Goal: Task Accomplishment & Management: Use online tool/utility

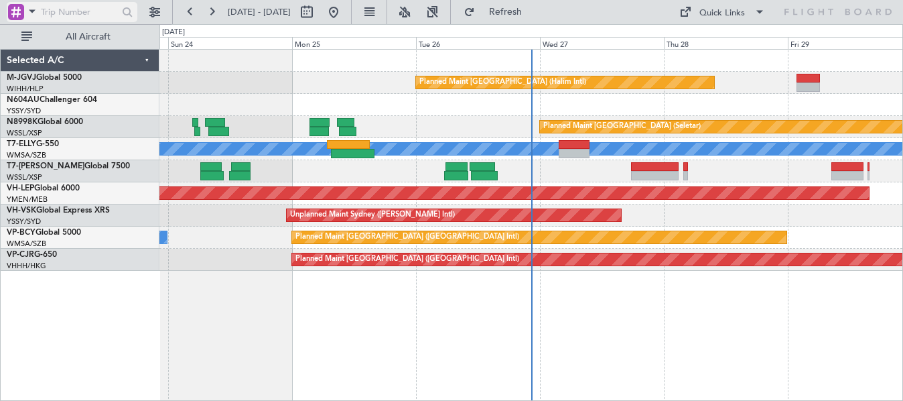
click at [36, 10] on span at bounding box center [32, 11] width 16 height 17
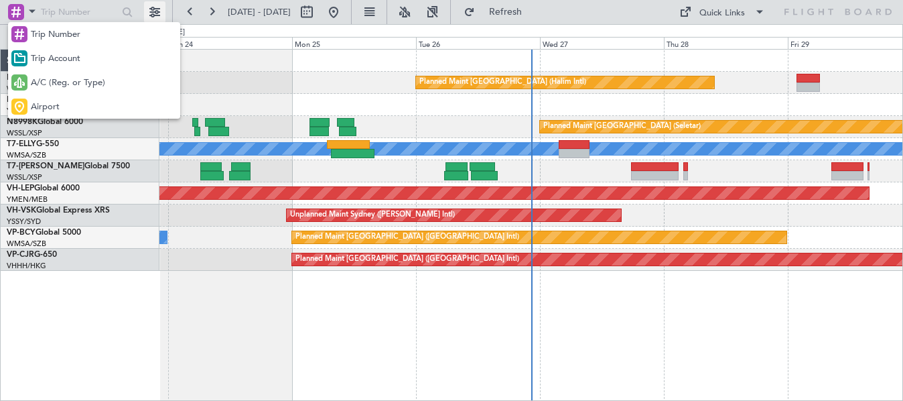
click at [155, 5] on div at bounding box center [451, 200] width 903 height 401
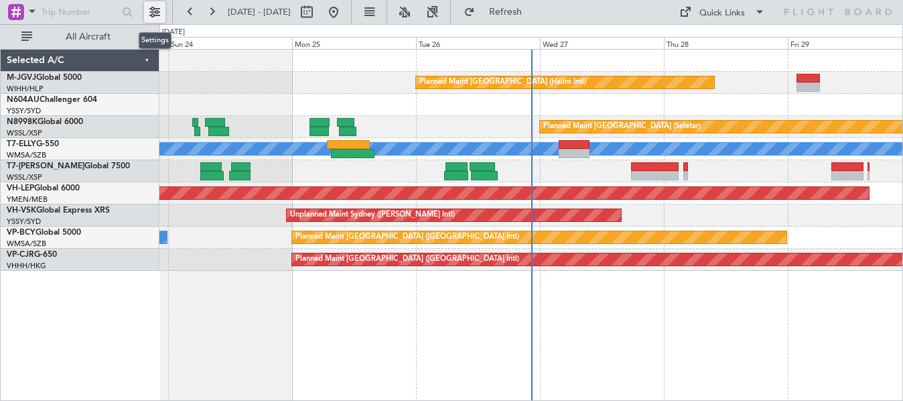
click at [155, 8] on button at bounding box center [154, 11] width 21 height 21
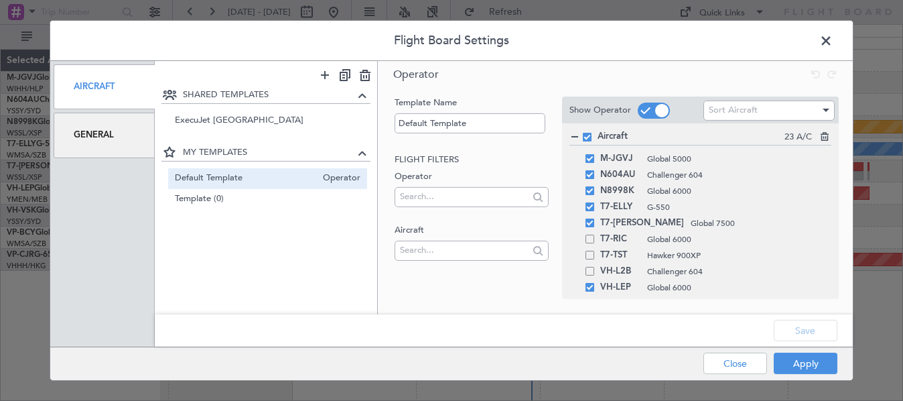
click at [833, 42] on span at bounding box center [833, 44] width 0 height 27
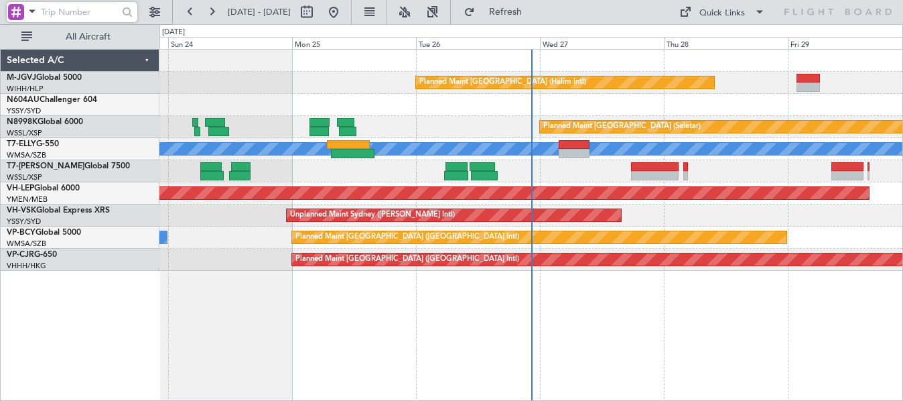
click at [51, 13] on input "text" at bounding box center [79, 12] width 77 height 20
click at [33, 13] on span at bounding box center [32, 11] width 16 height 17
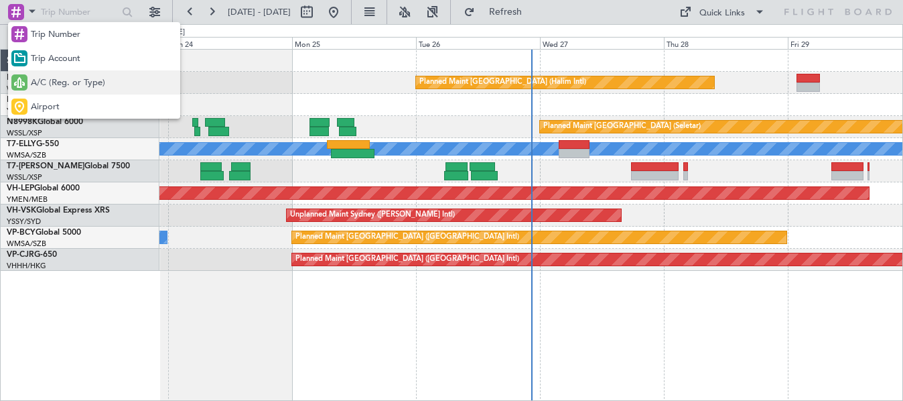
click at [72, 84] on span "A/C (Reg. or Type)" at bounding box center [68, 82] width 74 height 13
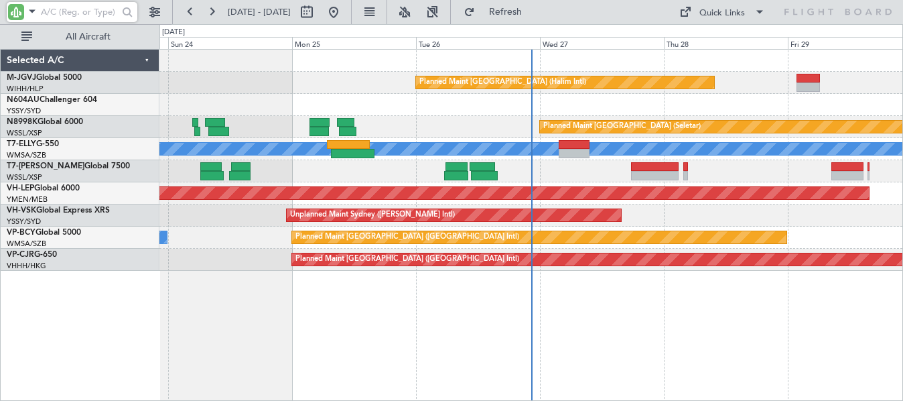
click at [73, 16] on input "text" at bounding box center [79, 12] width 77 height 20
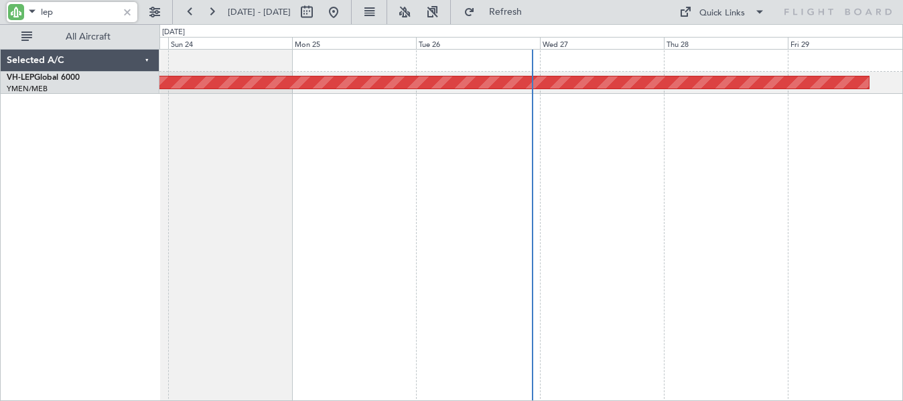
type input "lep"
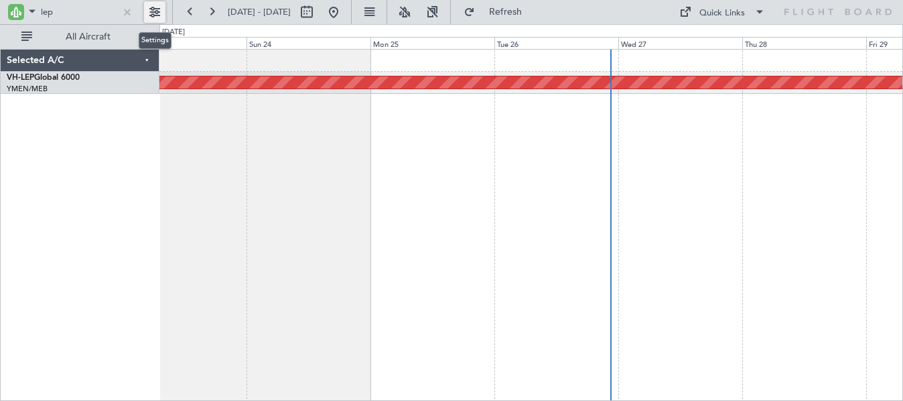
click at [302, 180] on div "Unplanned Maint Wichita (Wichita Mid-continent)" at bounding box center [531, 225] width 744 height 352
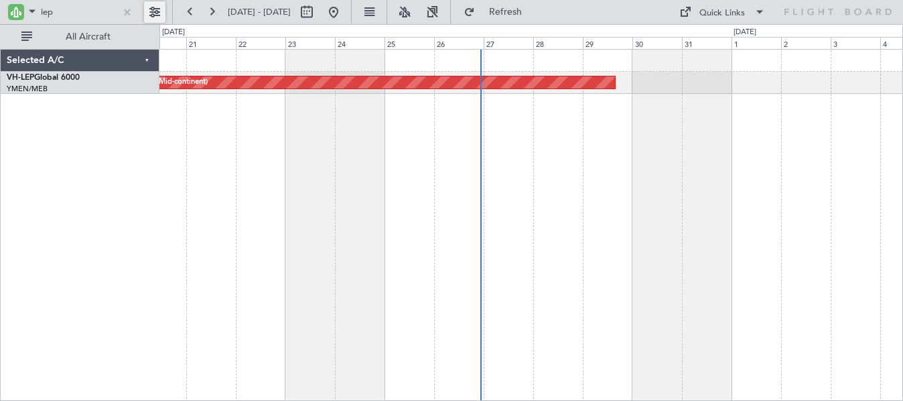
click at [444, 175] on div "Unplanned Maint Wichita (Wichita Mid-continent)" at bounding box center [531, 225] width 744 height 352
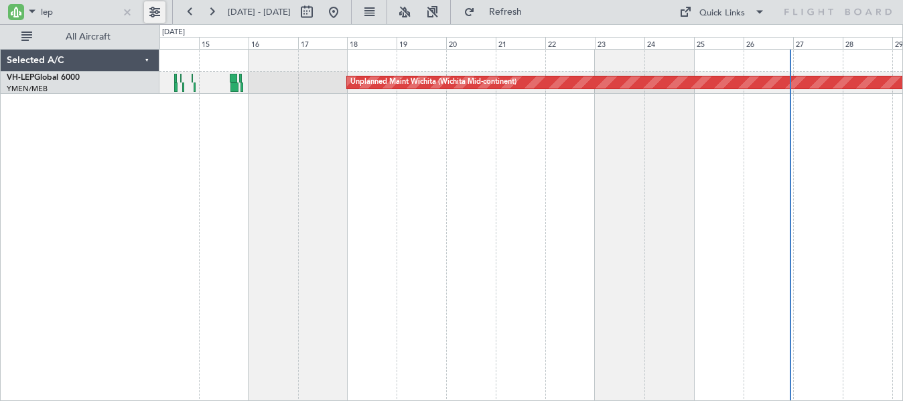
click at [467, 179] on div "Unplanned Maint Wichita (Wichita Mid-continent) [PERSON_NAME] [GEOGRAPHIC_DATA]…" at bounding box center [531, 225] width 744 height 352
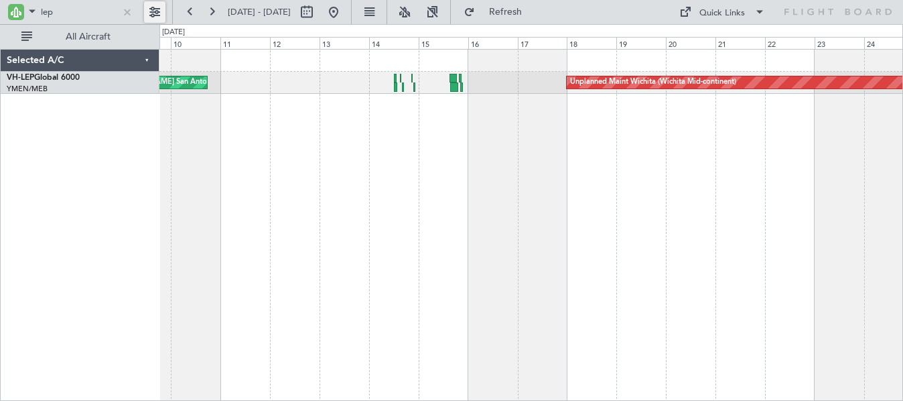
click at [364, 186] on div "Unplanned Maint Wichita (Wichita Mid-continent) [PERSON_NAME] [GEOGRAPHIC_DATA]…" at bounding box center [451, 212] width 903 height 377
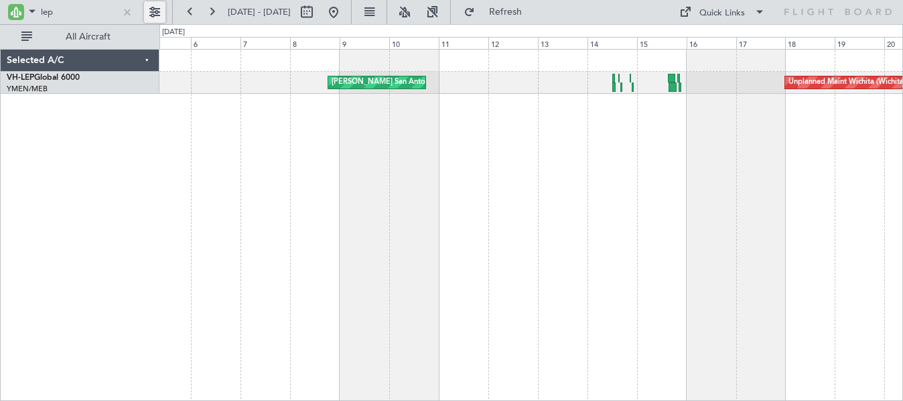
click at [413, 174] on div "Unplanned Maint Wichita (Wichita Mid-continent) [PERSON_NAME] [GEOGRAPHIC_DATA]…" at bounding box center [531, 225] width 744 height 352
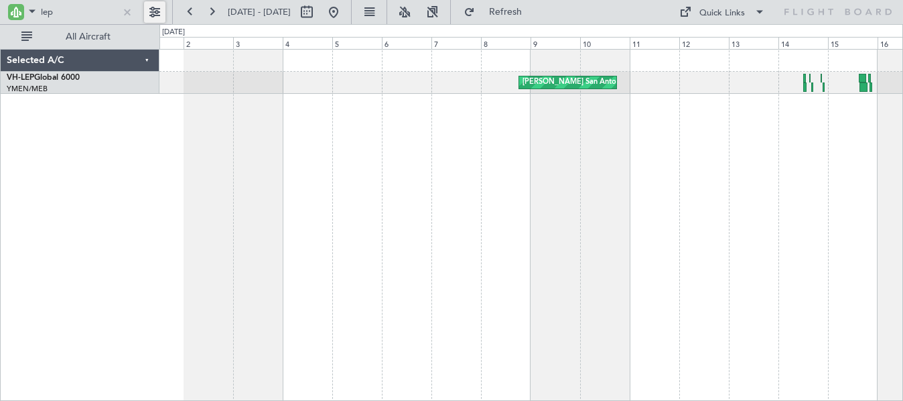
click at [445, 179] on div "[PERSON_NAME] San Antonio (San Antonio Intl) Unplanned Maint Wichita (Wichita M…" at bounding box center [531, 225] width 744 height 352
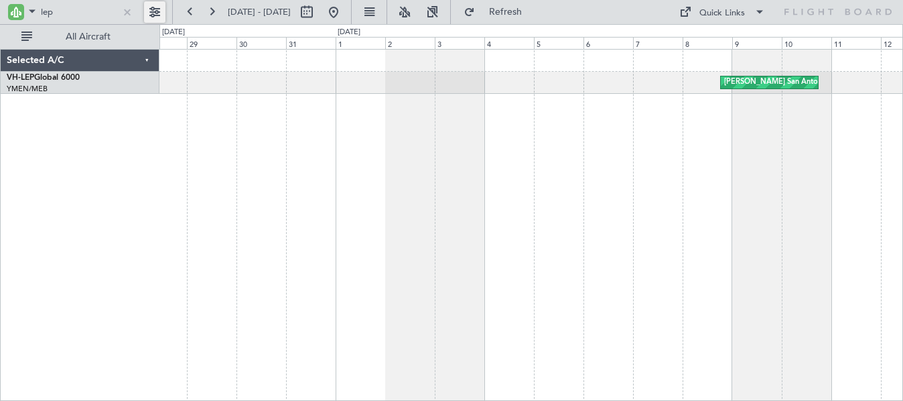
click at [460, 192] on div "[PERSON_NAME] San Antonio (San Antonio Intl)" at bounding box center [531, 225] width 744 height 352
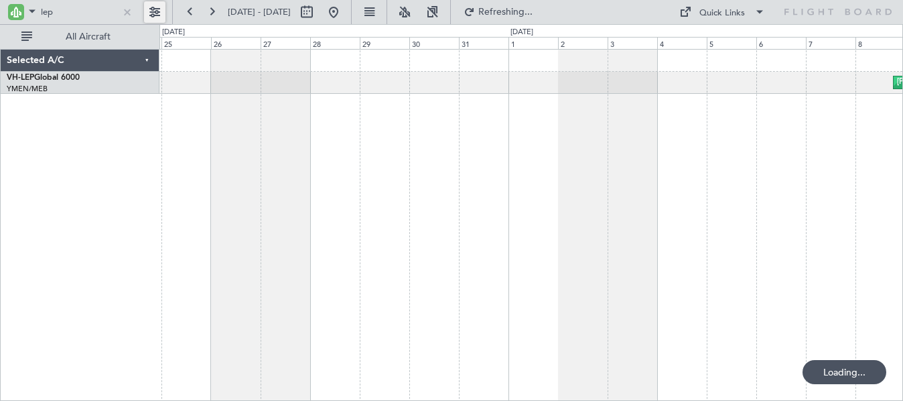
click at [410, 201] on div "[PERSON_NAME] San Antonio (San Antonio Intl)" at bounding box center [531, 225] width 744 height 352
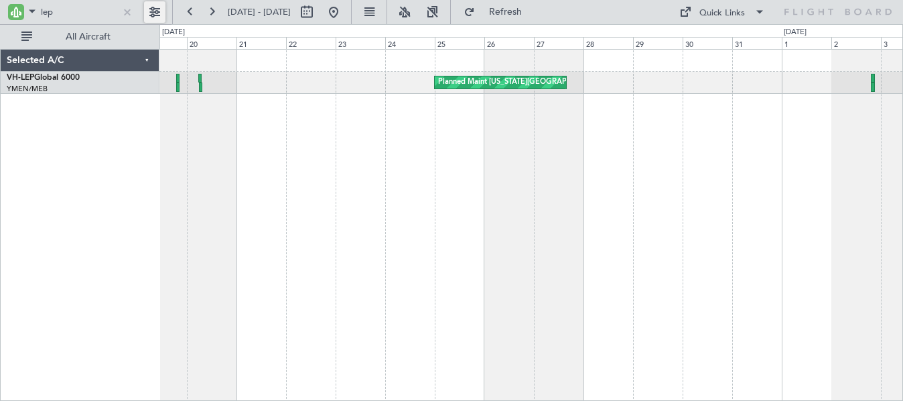
click at [539, 198] on div "Planned Maint [US_STATE][GEOGRAPHIC_DATA] ([PERSON_NAME] World)" at bounding box center [531, 225] width 744 height 352
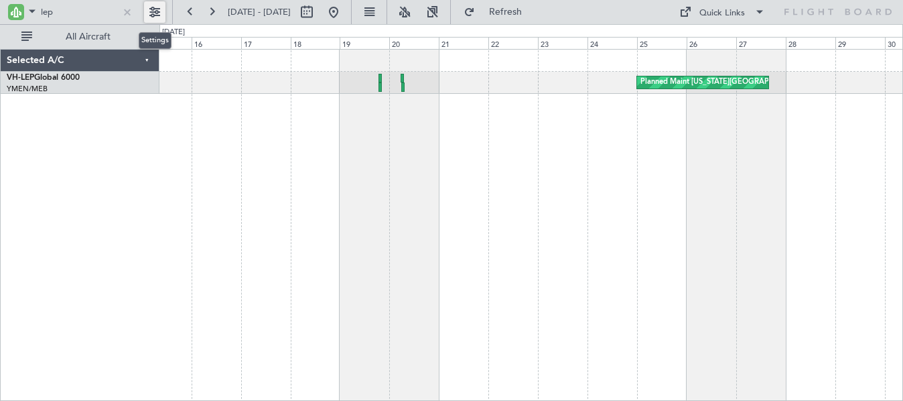
click at [375, 127] on div "Planned Maint [US_STATE][GEOGRAPHIC_DATA] ([PERSON_NAME] World)" at bounding box center [531, 225] width 744 height 352
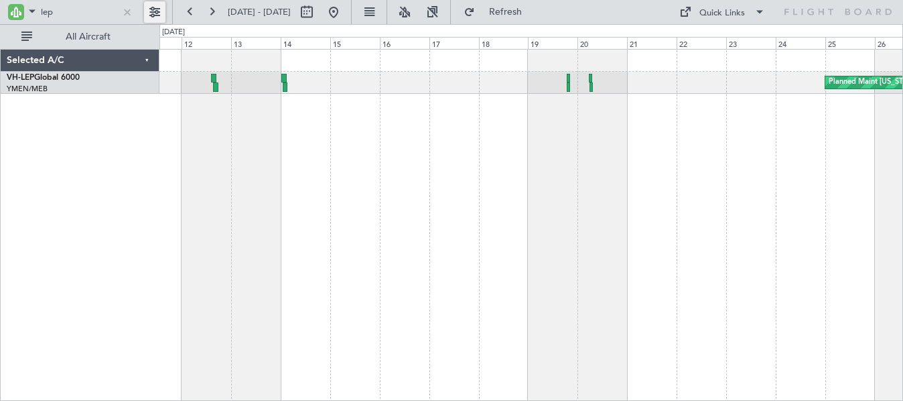
click at [417, 139] on div "Planned Maint [US_STATE][GEOGRAPHIC_DATA] ([PERSON_NAME] World) Planned Maint […" at bounding box center [531, 225] width 744 height 352
click at [566, 119] on div "Planned Maint [US_STATE][GEOGRAPHIC_DATA] ([PERSON_NAME] World) Planned Maint […" at bounding box center [531, 225] width 744 height 352
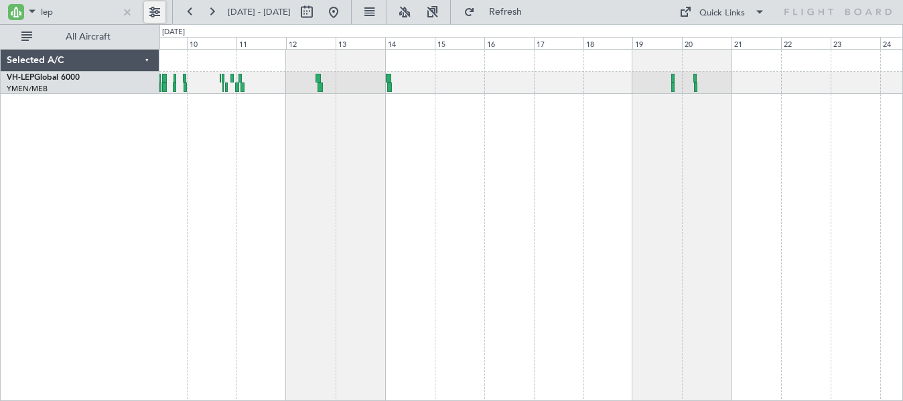
click at [830, 147] on div "Planned Maint [US_STATE][GEOGRAPHIC_DATA] ([PERSON_NAME] World) Planned Maint C…" at bounding box center [531, 225] width 744 height 352
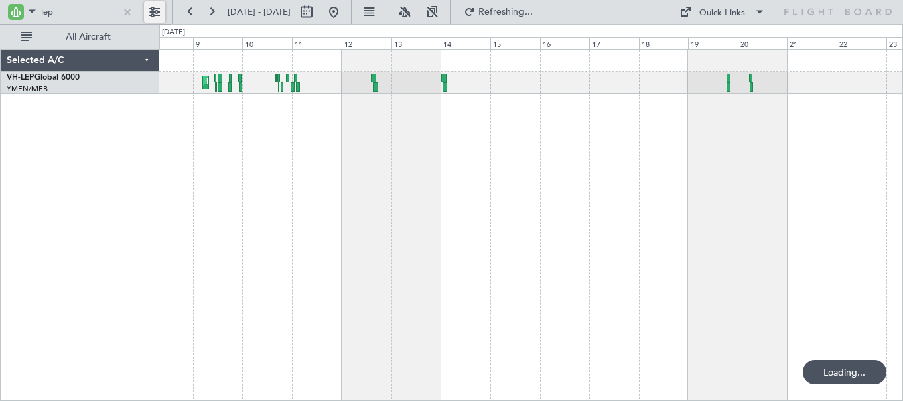
click at [815, 147] on div "Planned Maint [US_STATE][GEOGRAPHIC_DATA] ([PERSON_NAME] World) Planned Maint C…" at bounding box center [531, 225] width 744 height 352
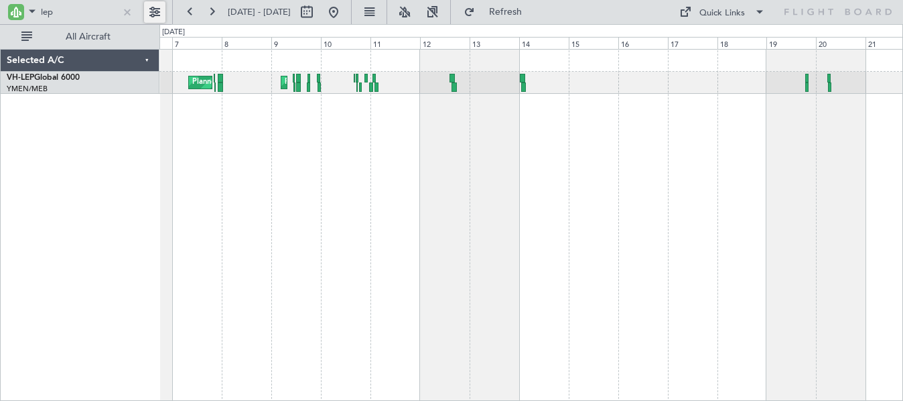
click at [851, 138] on div "Planned Maint [US_STATE][GEOGRAPHIC_DATA] ([PERSON_NAME] World) Planned Maint C…" at bounding box center [531, 225] width 744 height 352
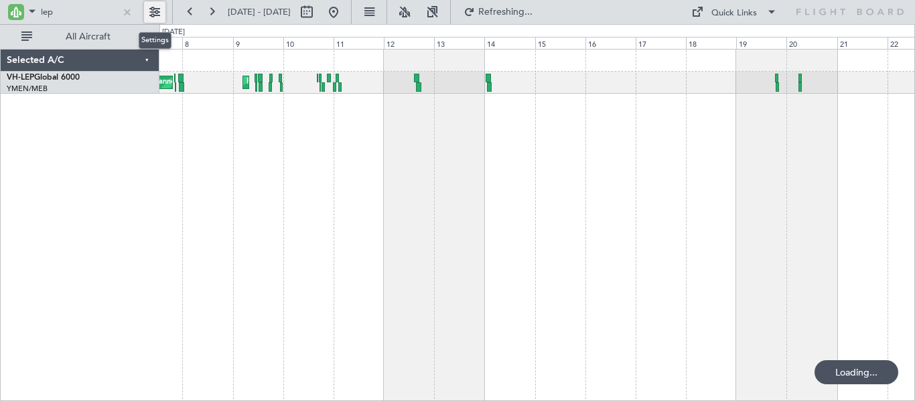
click at [243, 208] on div "Planned Maint [US_STATE][GEOGRAPHIC_DATA] ([PERSON_NAME] World) Planned Maint C…" at bounding box center [537, 225] width 756 height 352
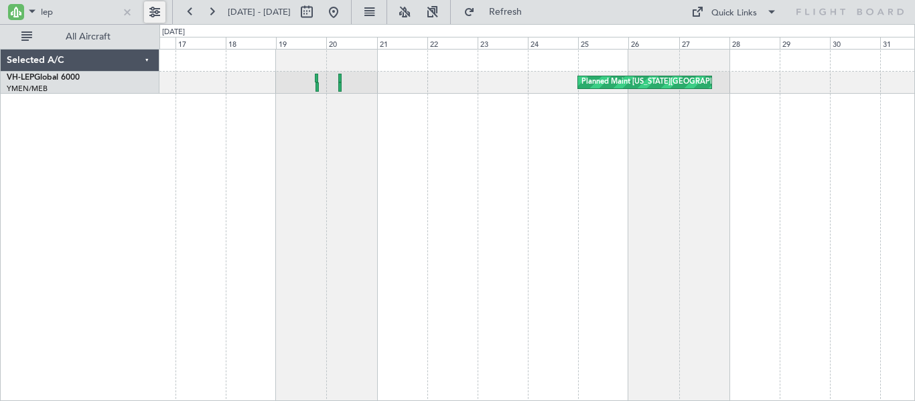
click at [215, 218] on div "Planned Maint [US_STATE][GEOGRAPHIC_DATA] ([PERSON_NAME] World)" at bounding box center [537, 225] width 756 height 352
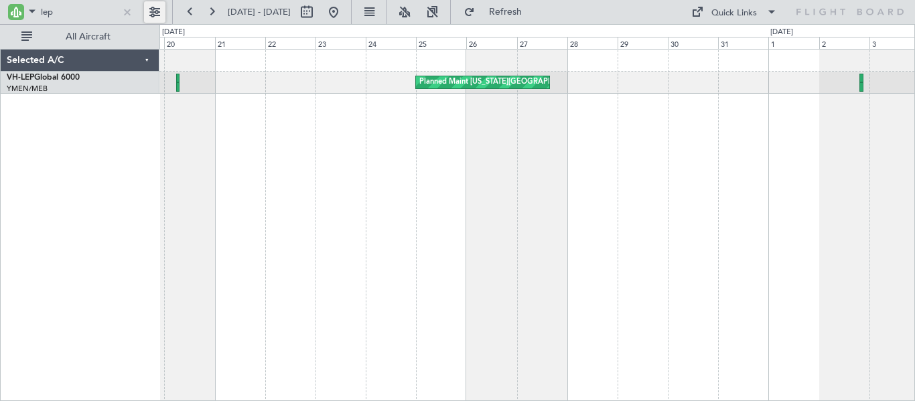
click at [434, 180] on div "Planned Maint [US_STATE][GEOGRAPHIC_DATA] ([PERSON_NAME] World)" at bounding box center [537, 225] width 756 height 352
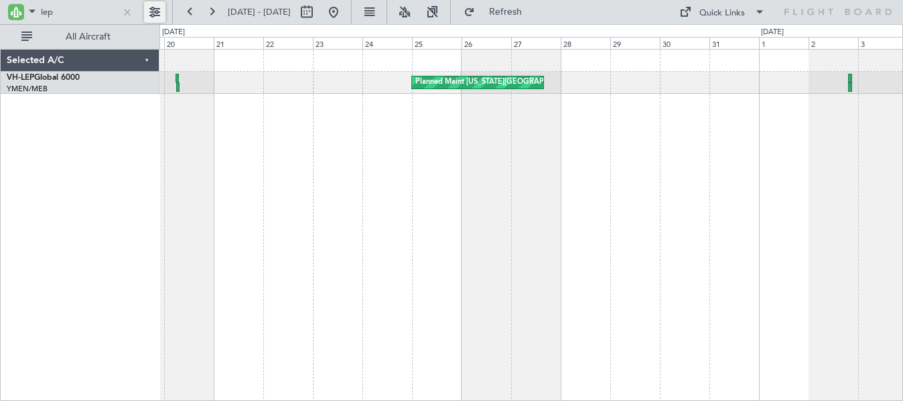
click at [258, 128] on div "Planned Maint [US_STATE][GEOGRAPHIC_DATA] ([PERSON_NAME] World)" at bounding box center [531, 225] width 744 height 352
click at [362, 146] on div "Planned Maint [US_STATE][GEOGRAPHIC_DATA] ([PERSON_NAME] World)" at bounding box center [531, 225] width 744 height 352
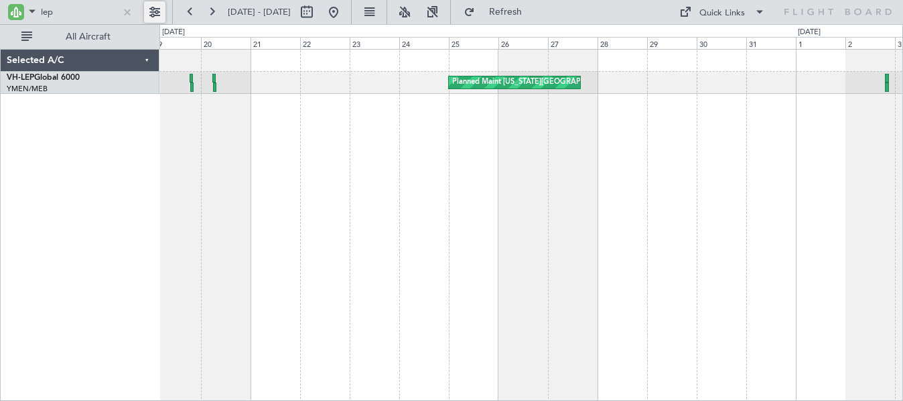
click at [264, 143] on div "Planned Maint [US_STATE][GEOGRAPHIC_DATA] ([PERSON_NAME] World)" at bounding box center [531, 225] width 744 height 352
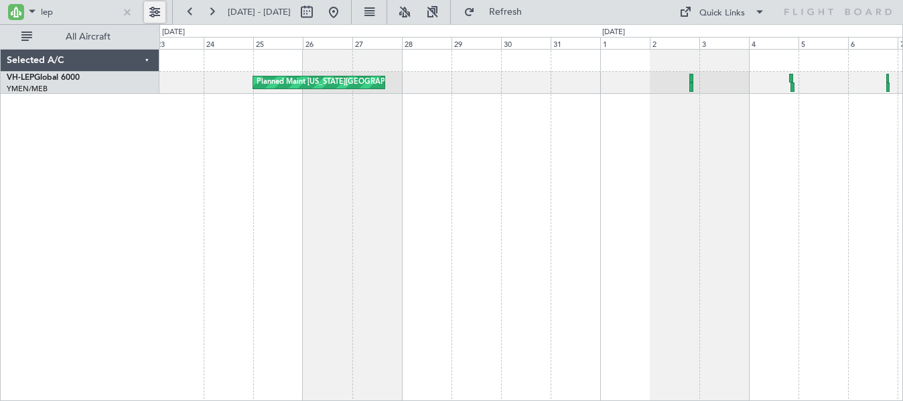
click at [532, 192] on div "Planned Maint [US_STATE][GEOGRAPHIC_DATA] ([PERSON_NAME] World) [PERSON_NAME] […" at bounding box center [531, 225] width 744 height 352
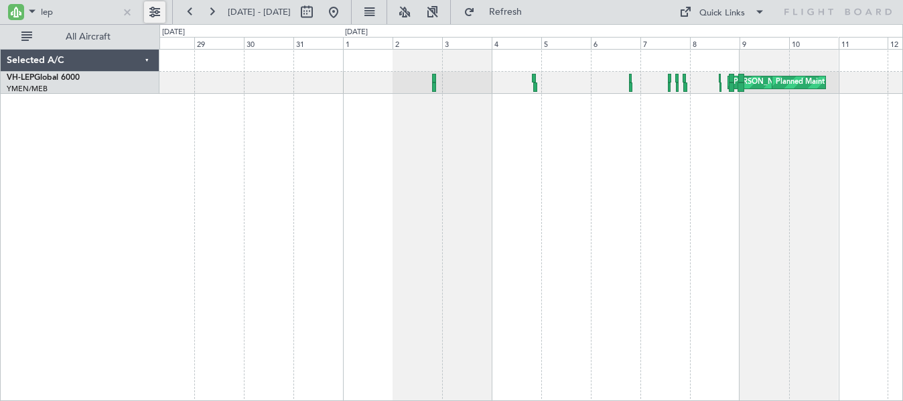
click at [530, 175] on div "[PERSON_NAME] San Antonio (San Antonio Intl) Planned Maint [GEOGRAPHIC_DATA] ([…" at bounding box center [531, 225] width 744 height 352
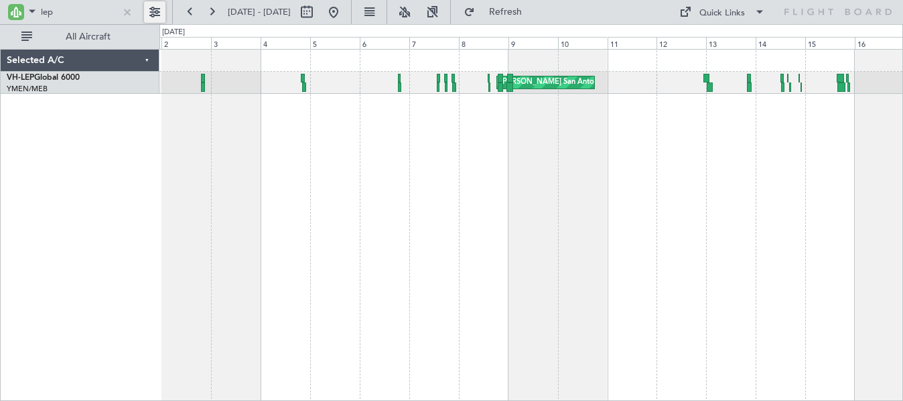
click at [495, 152] on div "Planned Maint [GEOGRAPHIC_DATA] ([GEOGRAPHIC_DATA] International) [PERSON_NAME]…" at bounding box center [531, 225] width 744 height 352
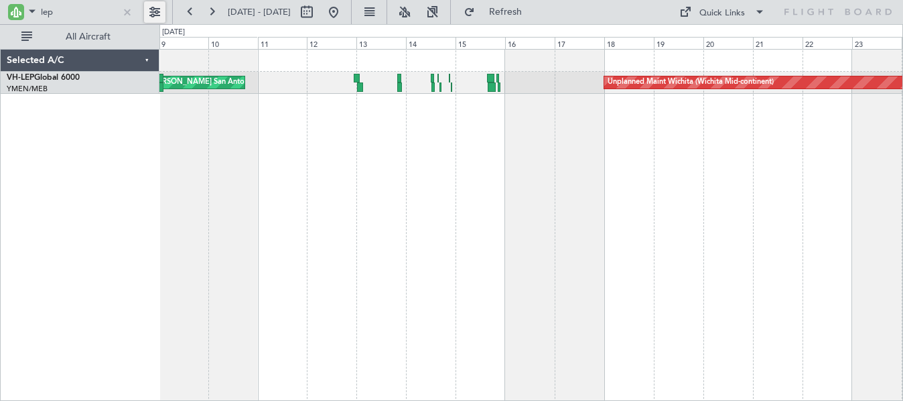
click at [488, 177] on div "Planned Maint [GEOGRAPHIC_DATA] ([GEOGRAPHIC_DATA] International) [PERSON_NAME]…" at bounding box center [531, 225] width 744 height 352
click at [401, 172] on div "Planned Maint [GEOGRAPHIC_DATA] ([GEOGRAPHIC_DATA] International) [PERSON_NAME]…" at bounding box center [531, 225] width 744 height 352
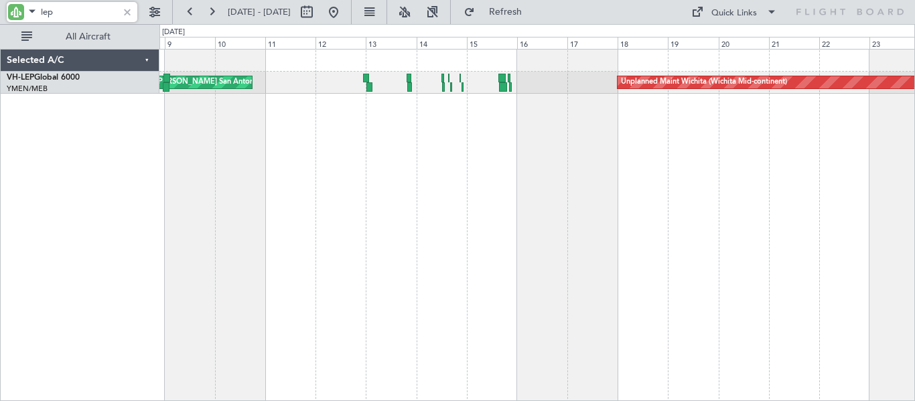
drag, startPoint x: 65, startPoint y: 14, endPoint x: 26, endPoint y: 14, distance: 38.9
click at [26, 14] on div "lep" at bounding box center [72, 12] width 131 height 20
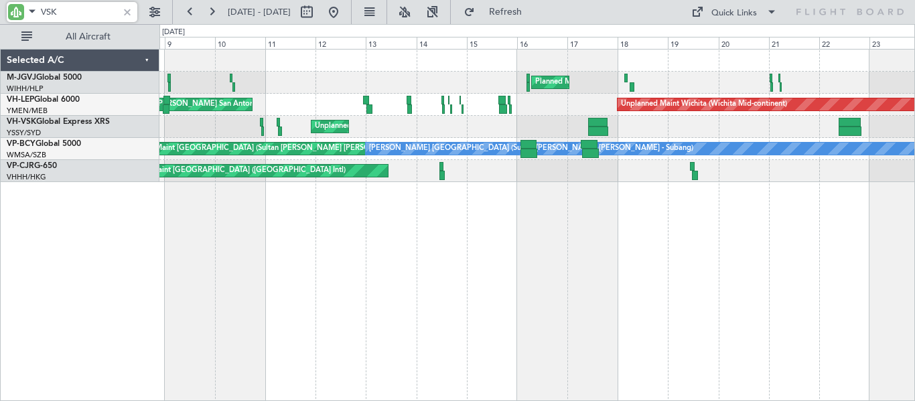
type input "VSK"
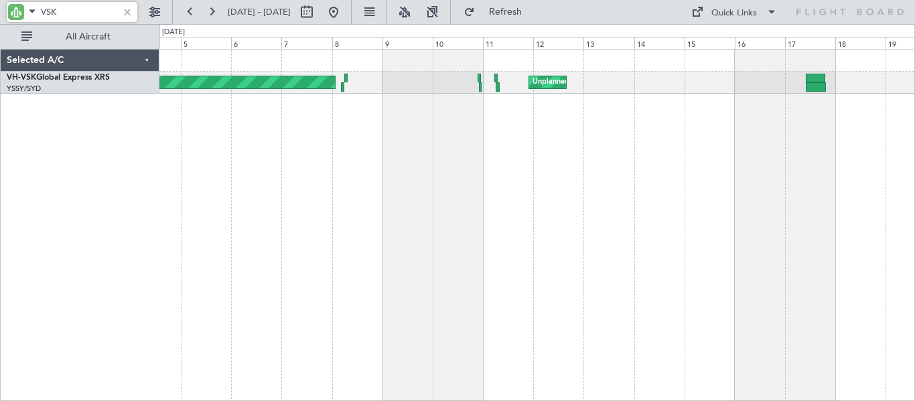
click at [468, 159] on div "Unplanned Maint Sydney ([PERSON_NAME] Intl) Planned Maint [GEOGRAPHIC_DATA] ([G…" at bounding box center [537, 225] width 756 height 352
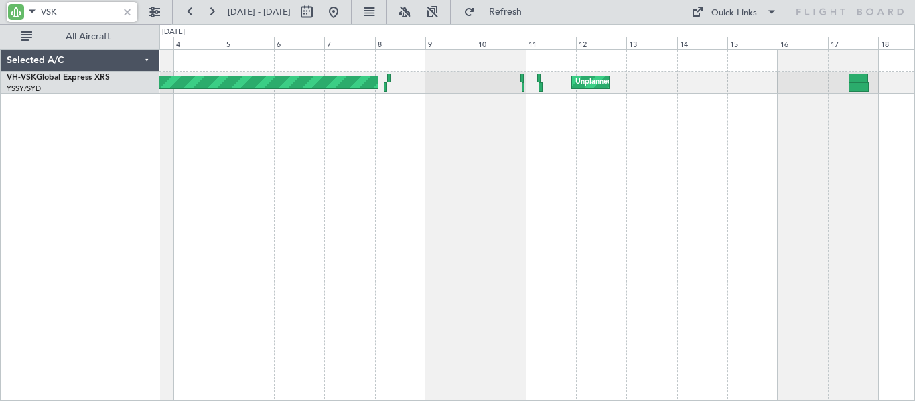
click at [557, 158] on div "Unplanned Maint Sydney ([PERSON_NAME] Intl) Planned Maint [GEOGRAPHIC_DATA] ([G…" at bounding box center [537, 225] width 756 height 352
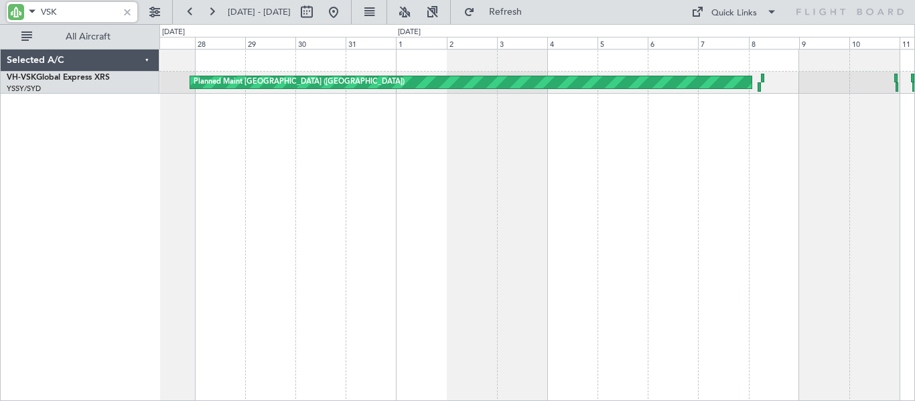
click at [462, 198] on div "Planned Maint [GEOGRAPHIC_DATA] ([GEOGRAPHIC_DATA]) Unplanned Maint Sydney ([PE…" at bounding box center [537, 225] width 756 height 352
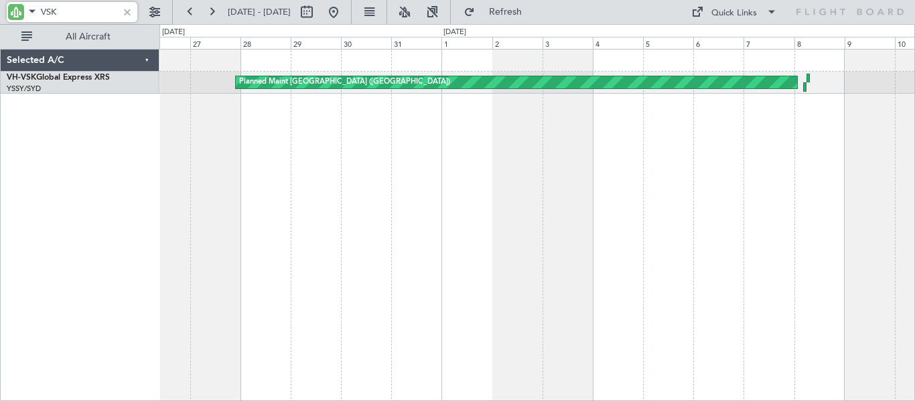
click at [520, 200] on div "Planned Maint [GEOGRAPHIC_DATA] ([GEOGRAPHIC_DATA]) Unplanned Maint Sydney ([PE…" at bounding box center [537, 225] width 756 height 352
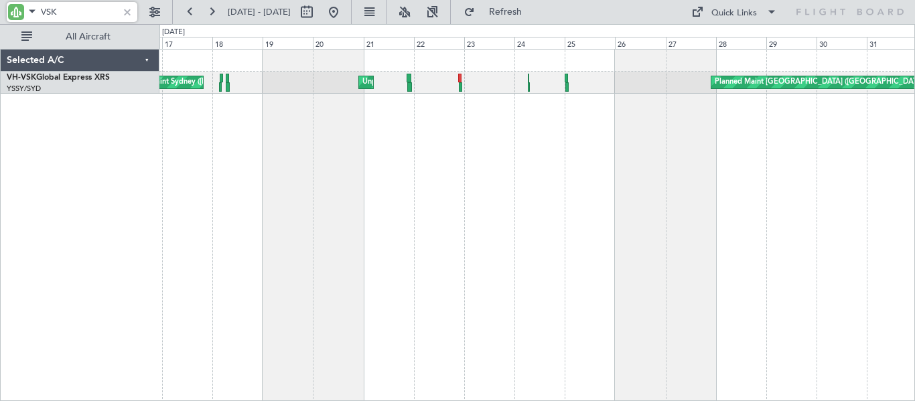
click at [664, 172] on div "Planned Maint [GEOGRAPHIC_DATA] ([GEOGRAPHIC_DATA]) Unplanned Maint Sydney ([PE…" at bounding box center [537, 225] width 756 height 352
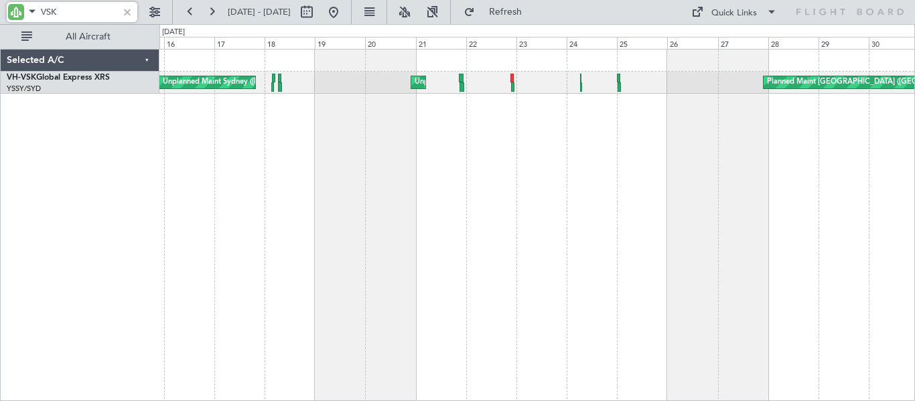
click at [329, 193] on div "Planned Maint [GEOGRAPHIC_DATA] ([GEOGRAPHIC_DATA]) Unplanned Maint Sydney ([PE…" at bounding box center [537, 225] width 756 height 352
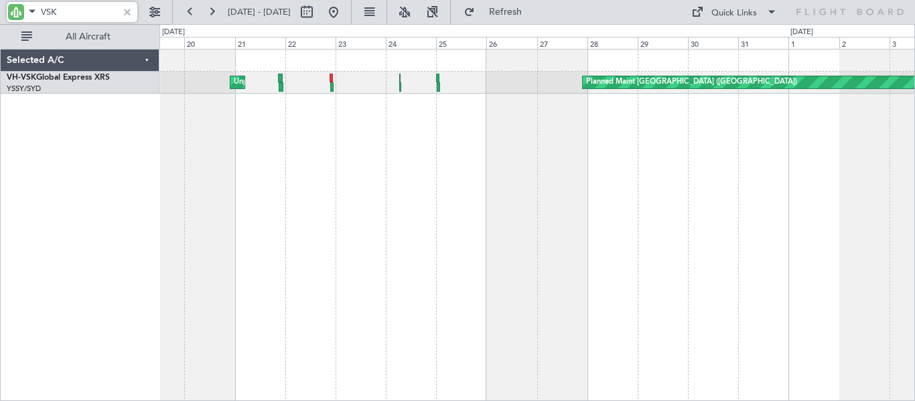
click at [318, 187] on div "Planned Maint [GEOGRAPHIC_DATA] ([GEOGRAPHIC_DATA]) Unplanned Maint Sydney ([PE…" at bounding box center [537, 225] width 756 height 352
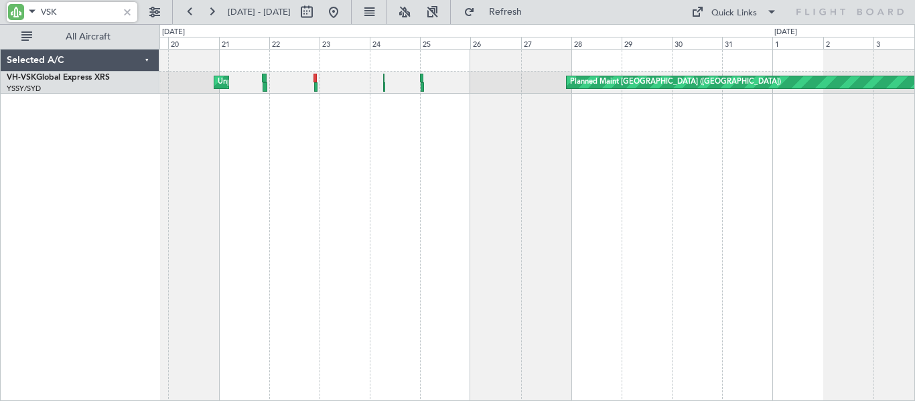
click at [328, 189] on div "Planned Maint [GEOGRAPHIC_DATA] ([GEOGRAPHIC_DATA]) Unplanned Maint Sydney ([PE…" at bounding box center [537, 225] width 756 height 352
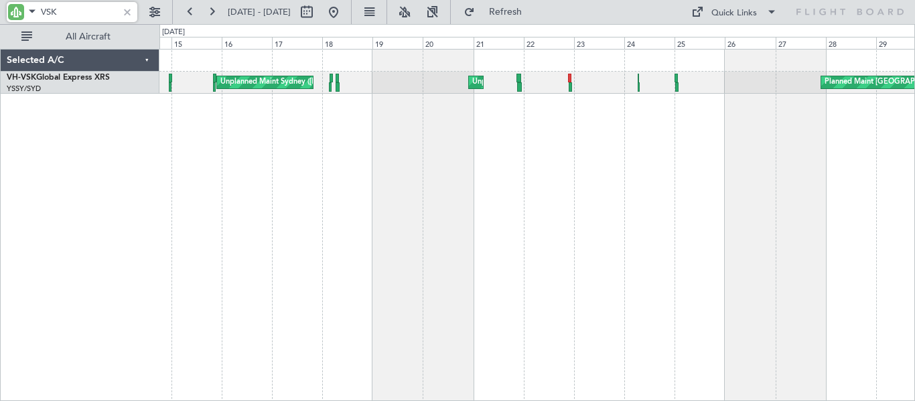
click at [500, 155] on div "Planned Maint [GEOGRAPHIC_DATA] ([GEOGRAPHIC_DATA]) Unplanned Maint Sydney ([PE…" at bounding box center [537, 225] width 756 height 352
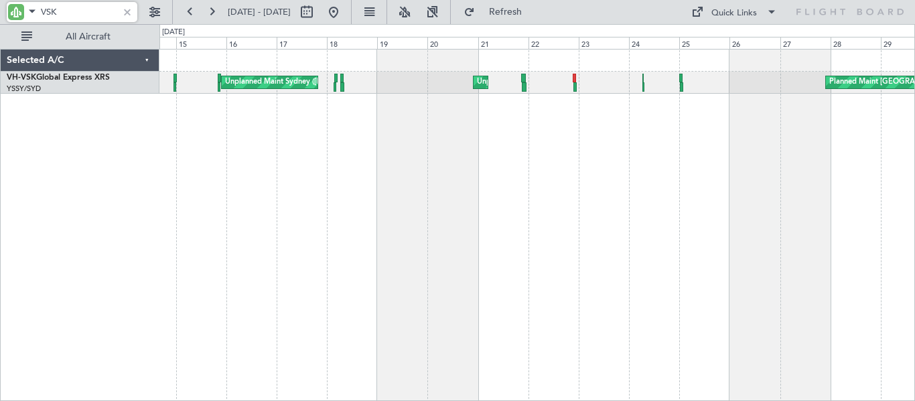
click at [66, 245] on div "Selected A/C VH-VSK Global Express XRS YSSY/SYD [GEOGRAPHIC_DATA] ([PERSON_NAME…" at bounding box center [80, 225] width 159 height 352
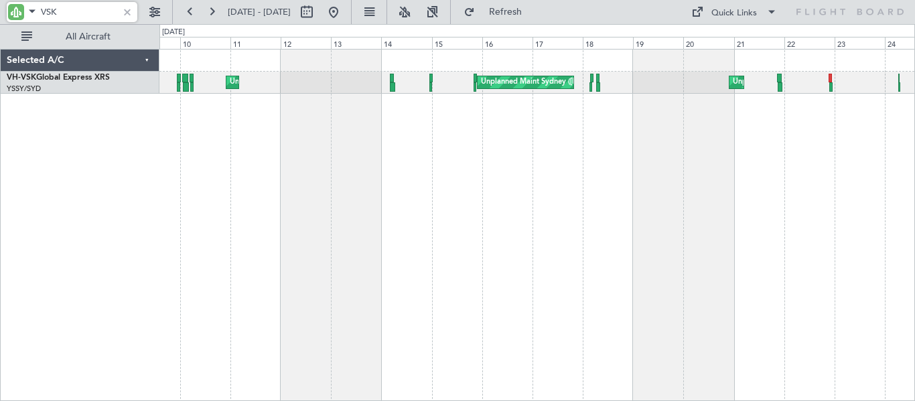
click at [468, 188] on div "Unplanned Maint Sydney ([PERSON_NAME] Intl) Unplanned Maint Sydney ([PERSON_NAM…" at bounding box center [537, 225] width 756 height 352
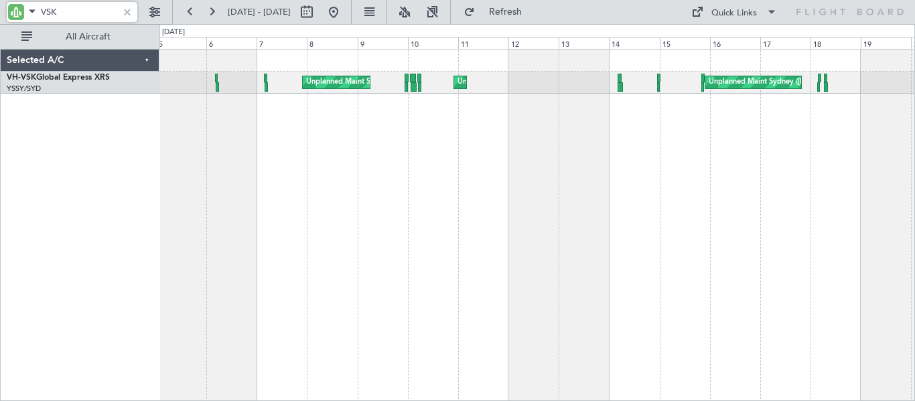
click at [465, 183] on div "Unplanned Maint Sydney ([PERSON_NAME] Intl) Unplanned Maint Sydney ([PERSON_NAM…" at bounding box center [537, 225] width 756 height 352
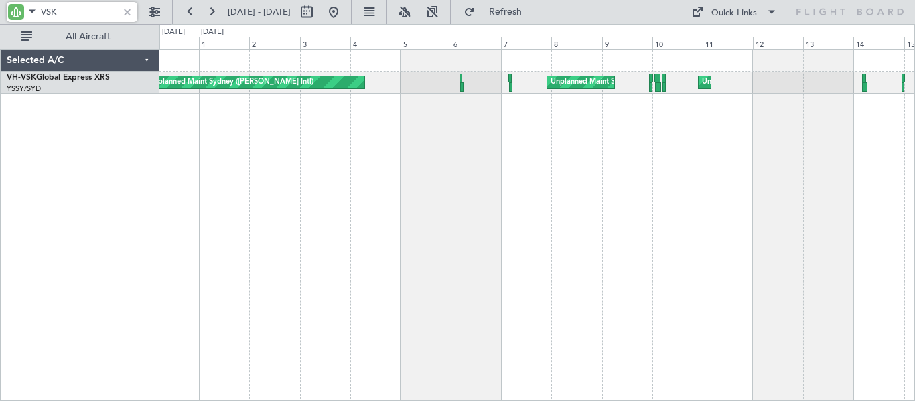
click at [496, 176] on div "Unplanned Maint Sydney ([PERSON_NAME] Intl) Unplanned Maint Sydney ([PERSON_NAM…" at bounding box center [537, 225] width 756 height 352
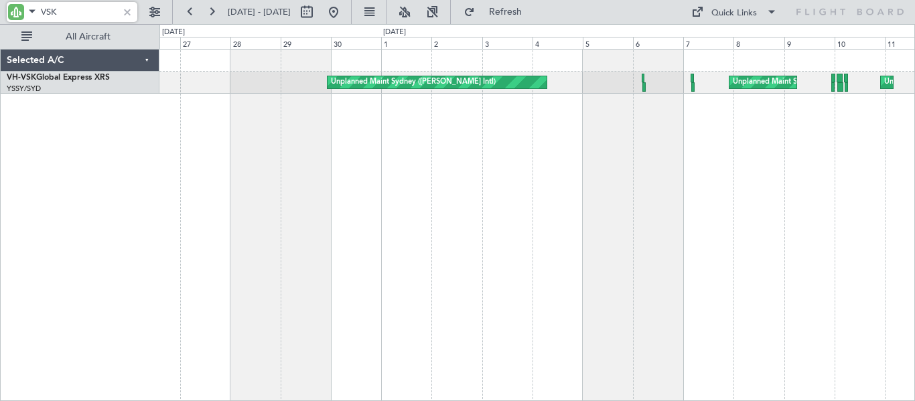
click at [502, 176] on div "Unplanned Maint Sydney ([PERSON_NAME] Intl) Unplanned Maint Sydney ([PERSON_NAM…" at bounding box center [537, 225] width 756 height 352
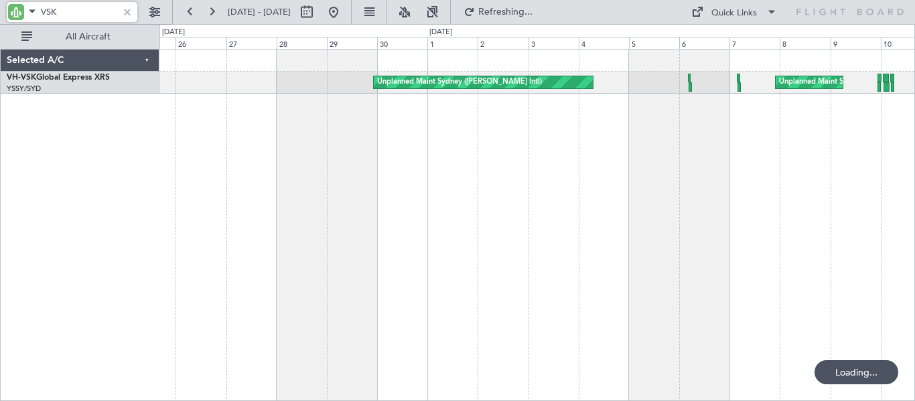
click at [297, 190] on div "Unplanned Maint Sydney ([PERSON_NAME] Intl) Unplanned Maint Sydney ([PERSON_NAM…" at bounding box center [537, 225] width 756 height 352
click at [91, 210] on div "Selected A/C VH-VSK Global Express XRS YSSY/SYD [GEOGRAPHIC_DATA] ([PERSON_NAME…" at bounding box center [80, 225] width 159 height 352
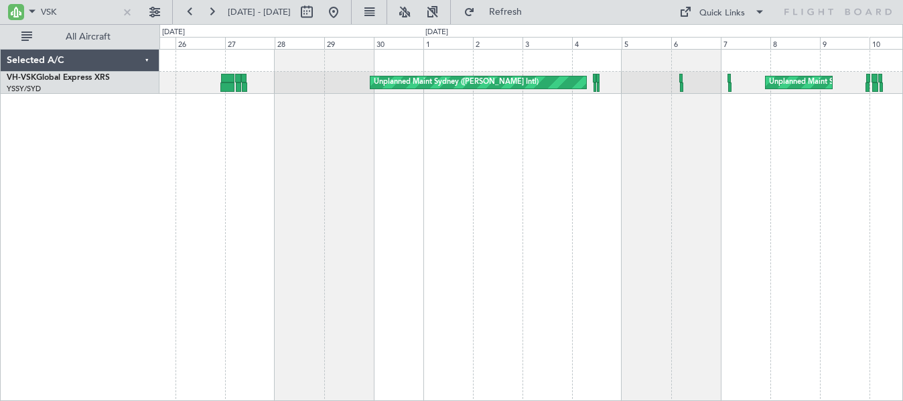
click at [385, 143] on div "Unplanned Maint Sydney ([PERSON_NAME] Intl) Unplanned Maint Sydney ([PERSON_NAM…" at bounding box center [531, 225] width 744 height 352
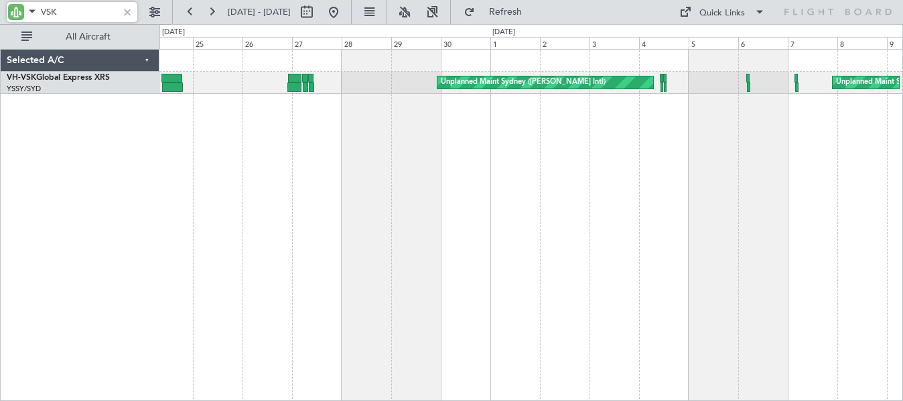
click at [454, 136] on div "Unplanned Maint Sydney ([PERSON_NAME] Intl) Unplanned Maint Sydney ([PERSON_NAM…" at bounding box center [531, 225] width 744 height 352
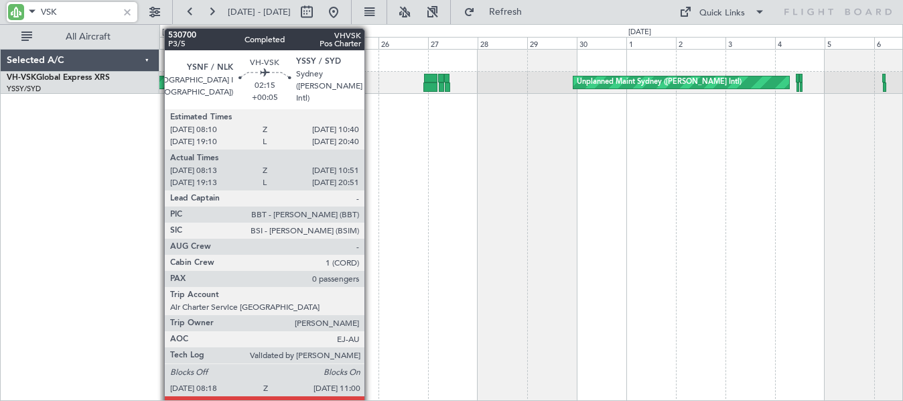
click at [511, 115] on div "Unplanned Maint Sydney ([PERSON_NAME] Intl) Unplanned Maint Sydney ([PERSON_NAM…" at bounding box center [531, 225] width 744 height 352
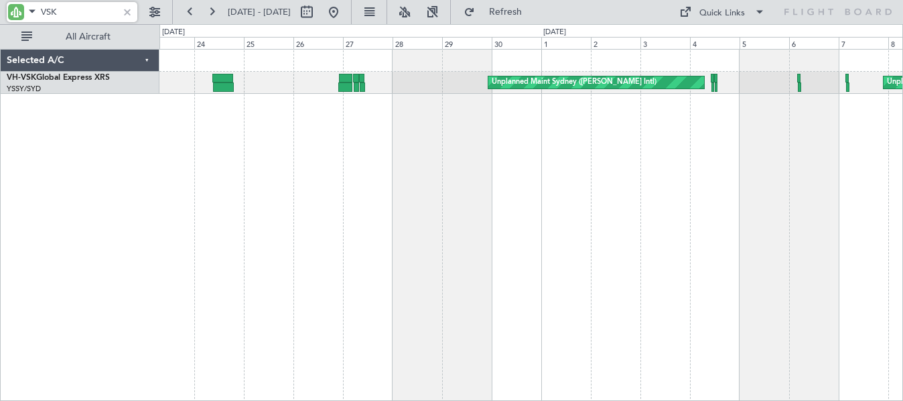
click at [551, 194] on div "Unplanned Maint Sydney ([PERSON_NAME] Intl) Unplanned Maint Sydney ([PERSON_NAM…" at bounding box center [531, 225] width 744 height 352
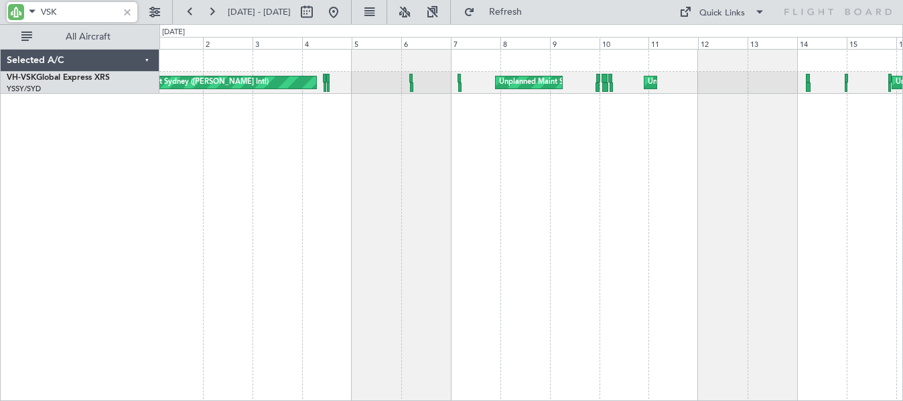
click at [440, 167] on div "Unplanned Maint Sydney ([PERSON_NAME] Intl) Unplanned Maint Sydney ([PERSON_NAM…" at bounding box center [531, 225] width 744 height 352
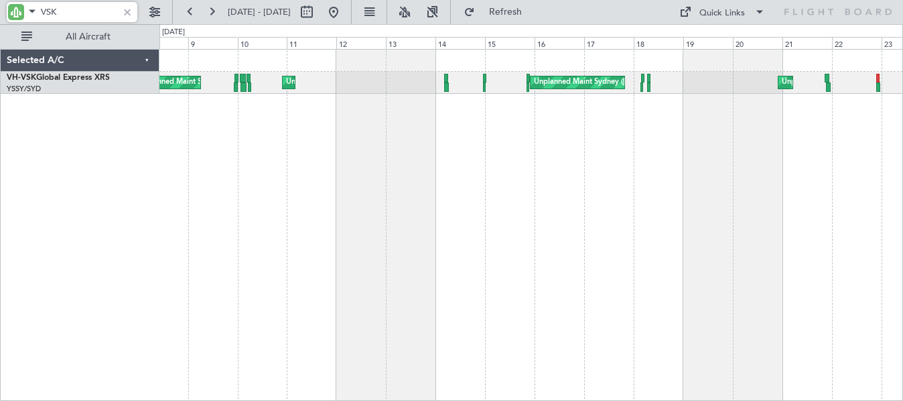
click at [506, 153] on div "Unplanned Maint Sydney ([PERSON_NAME] Intl) Unplanned Maint Sydney ([PERSON_NAM…" at bounding box center [531, 225] width 744 height 352
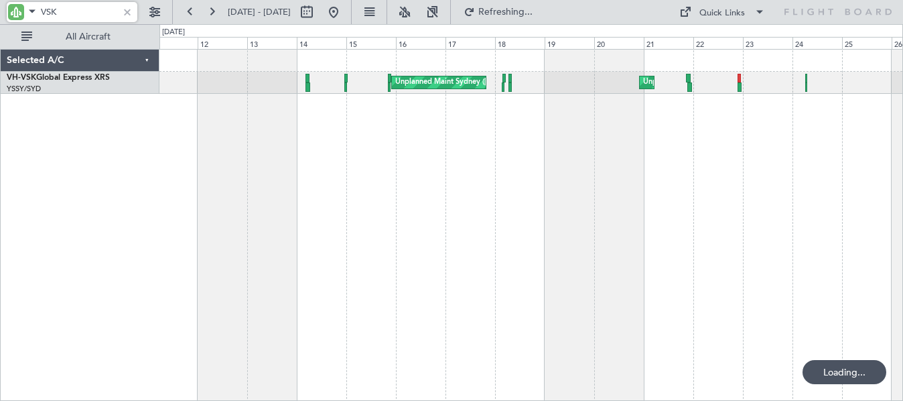
click at [597, 142] on div "Unplanned Maint Sydney ([PERSON_NAME] Intl) Unplanned Maint Sydney ([PERSON_NAM…" at bounding box center [531, 225] width 744 height 352
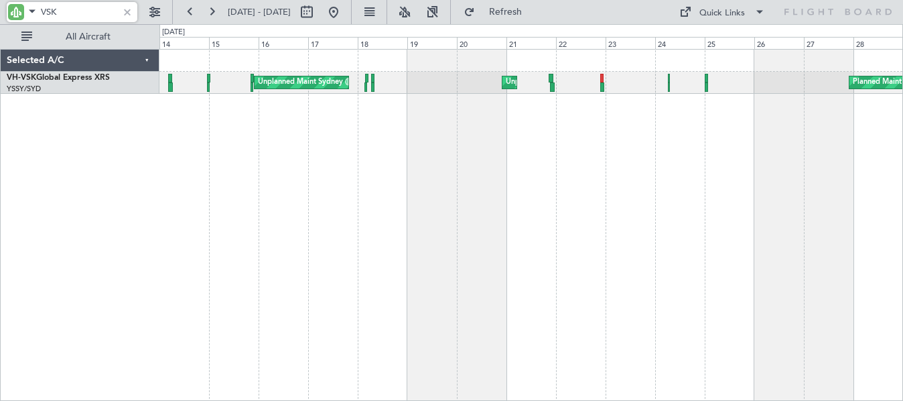
click at [660, 125] on div "Unplanned Maint Sydney ([PERSON_NAME] Intl) Unplanned Maint Sydney ([PERSON_NAM…" at bounding box center [531, 225] width 744 height 352
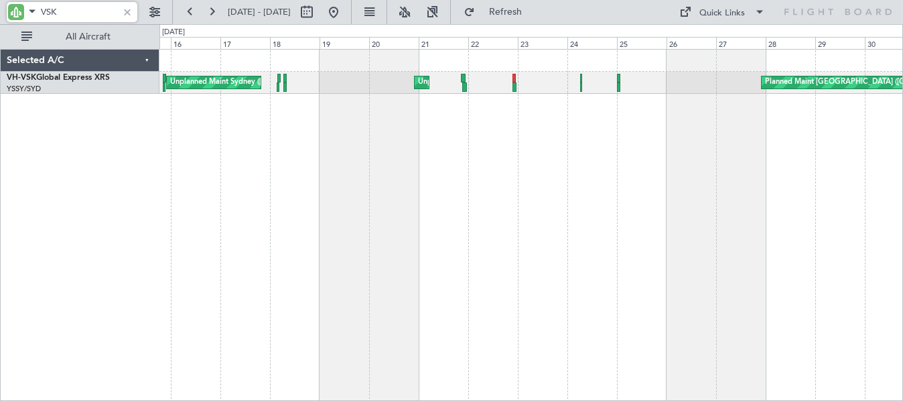
click at [600, 143] on div "Unplanned Maint Sydney ([PERSON_NAME] Intl) Unplanned Maint Sydney ([PERSON_NAM…" at bounding box center [531, 225] width 744 height 352
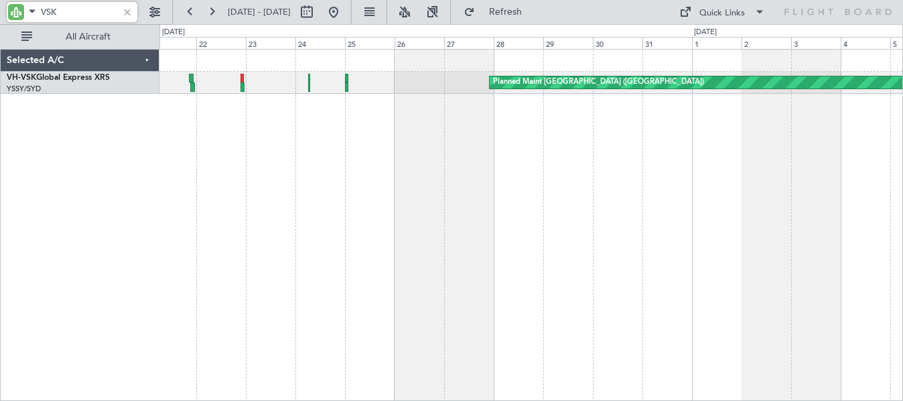
click at [544, 157] on div "Planned Maint [GEOGRAPHIC_DATA] ([GEOGRAPHIC_DATA]) Unplanned Maint Sydney ([PE…" at bounding box center [531, 225] width 744 height 352
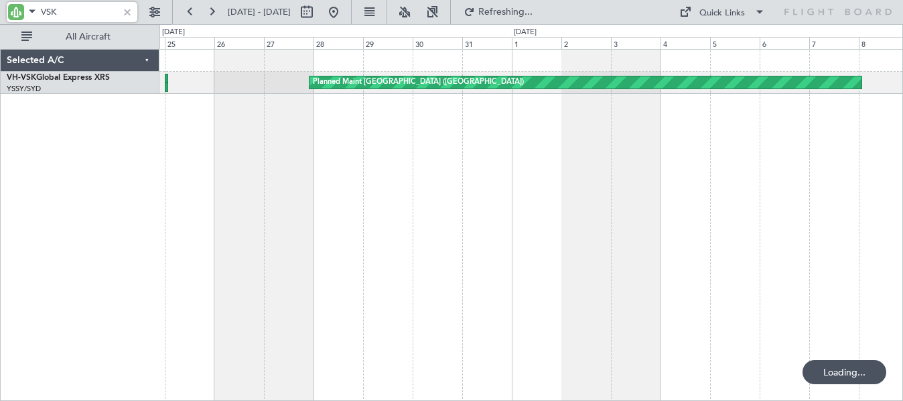
click at [527, 142] on div "Planned Maint [GEOGRAPHIC_DATA] ([GEOGRAPHIC_DATA]) Unplanned Maint Sydney ([PE…" at bounding box center [531, 225] width 744 height 352
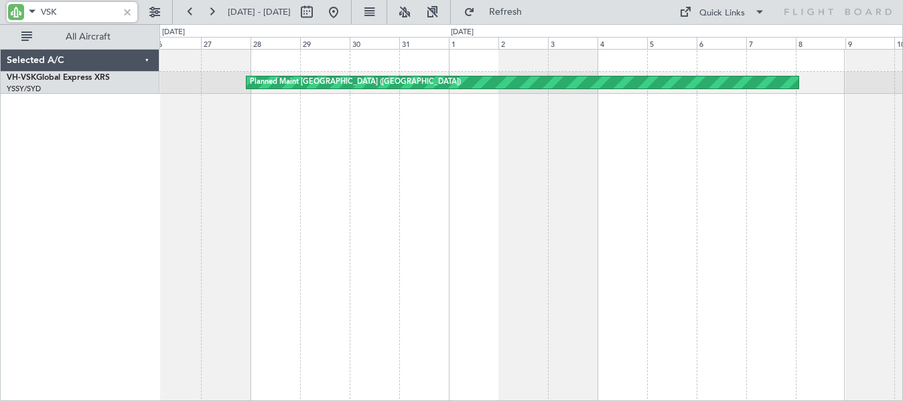
click at [581, 145] on div "Planned Maint [GEOGRAPHIC_DATA] ([GEOGRAPHIC_DATA])" at bounding box center [531, 225] width 744 height 352
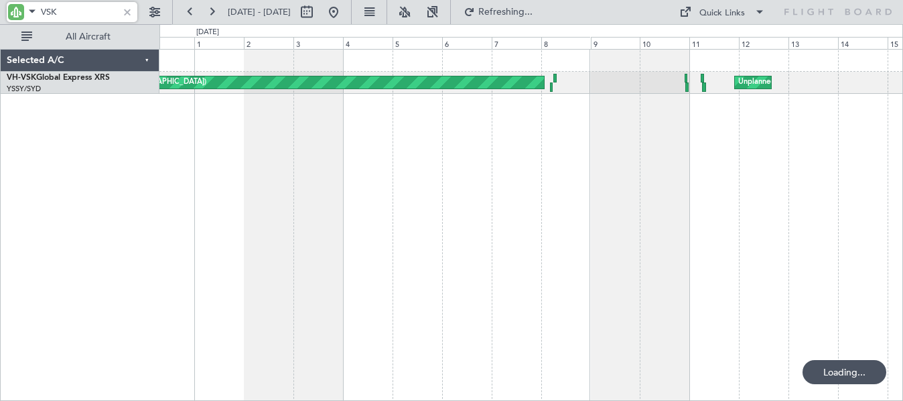
click at [588, 139] on div "Planned Maint [GEOGRAPHIC_DATA] ([GEOGRAPHIC_DATA]) Unplanned Maint Sydney ([PE…" at bounding box center [531, 225] width 744 height 352
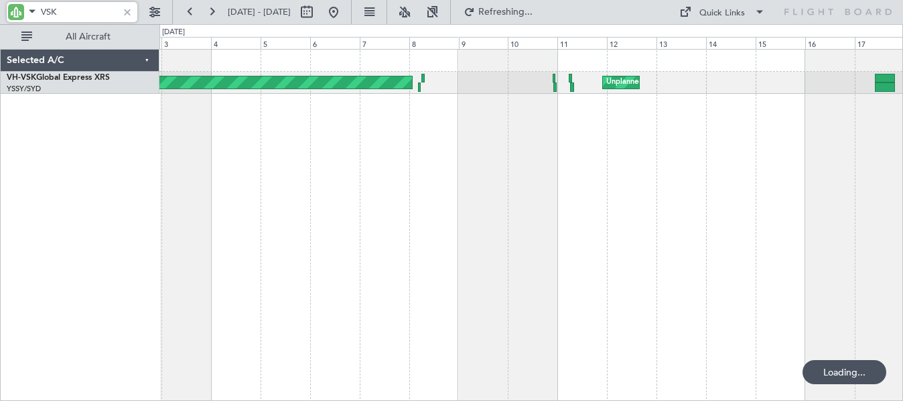
click at [586, 128] on div "Planned Maint [GEOGRAPHIC_DATA] ([GEOGRAPHIC_DATA]) Unplanned Maint Sydney ([PE…" at bounding box center [531, 225] width 744 height 352
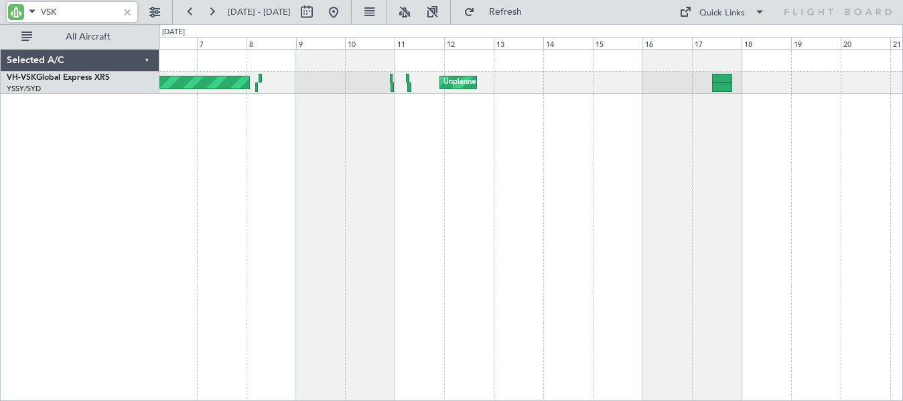
click at [591, 130] on div "Planned Maint [GEOGRAPHIC_DATA] ([GEOGRAPHIC_DATA]) Unplanned Maint Sydney ([PE…" at bounding box center [531, 225] width 744 height 352
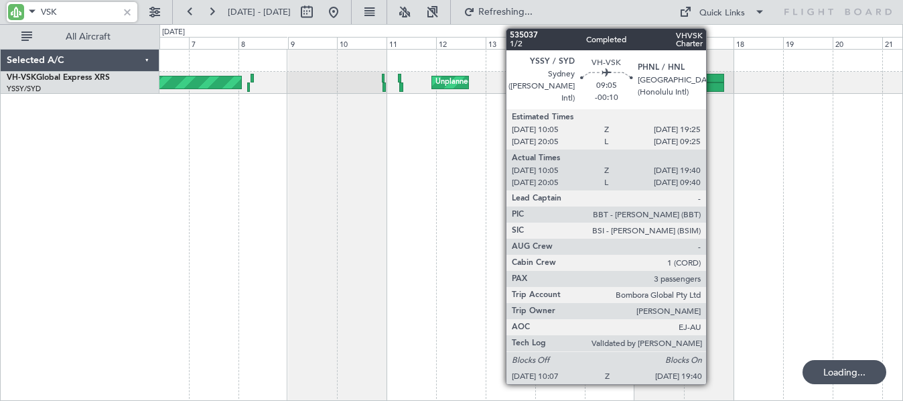
click at [712, 76] on div at bounding box center [713, 78] width 19 height 9
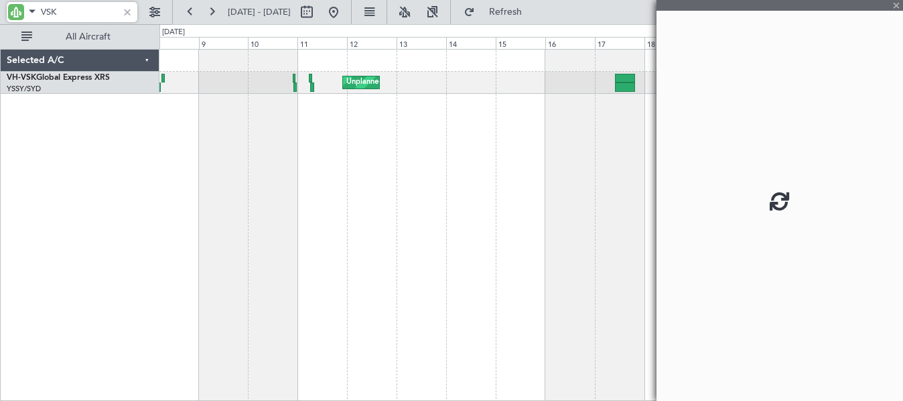
click at [413, 186] on div "Unplanned Maint Sydney ([PERSON_NAME] Intl) Unplanned Maint Sydney ([PERSON_NAM…" at bounding box center [531, 225] width 744 height 352
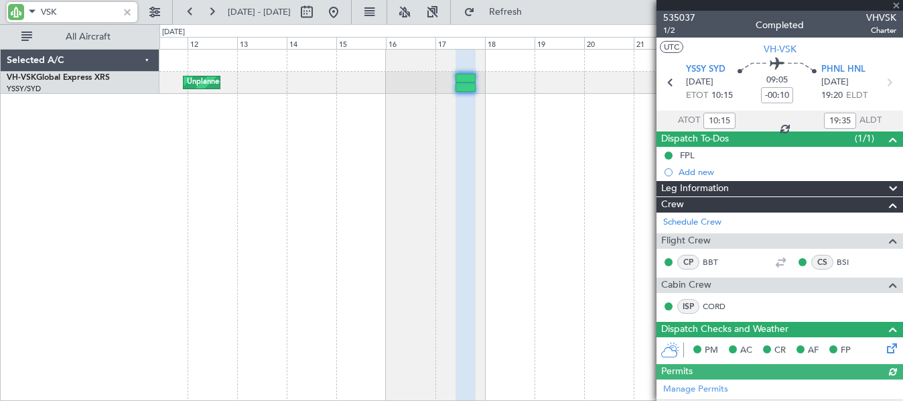
click at [374, 181] on div "Unplanned Maint Sydney ([PERSON_NAME] Intl) Unplanned Maint Sydney ([PERSON_NAM…" at bounding box center [531, 225] width 744 height 352
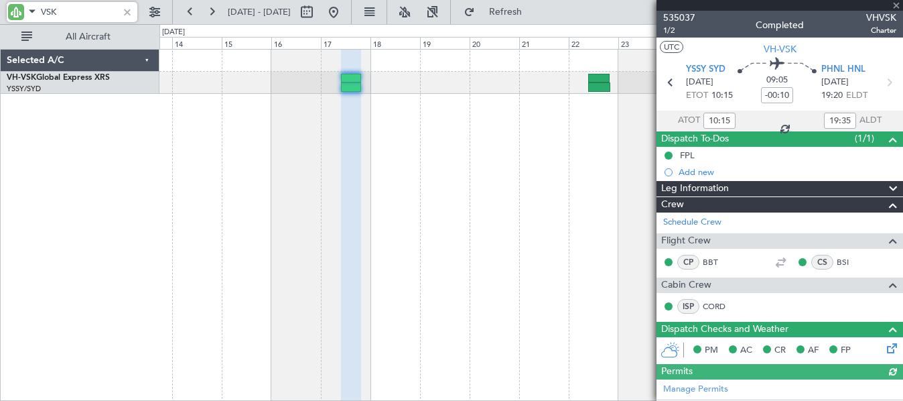
click at [397, 184] on div "Unplanned Maint Sydney ([PERSON_NAME] Intl) Unplanned Maint Sydney ([PERSON_NAM…" at bounding box center [531, 225] width 744 height 352
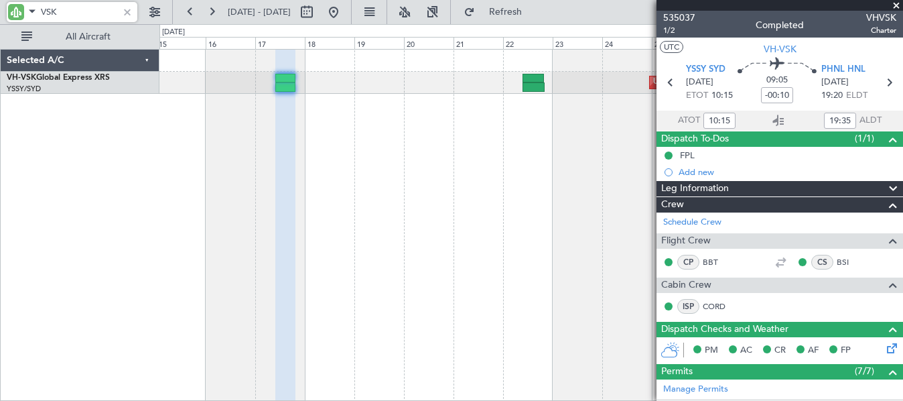
click at [534, 153] on div "Unplanned Maint Sydney ([PERSON_NAME] Intl) Unplanned Maint Sydney ([PERSON_NAM…" at bounding box center [531, 225] width 744 height 352
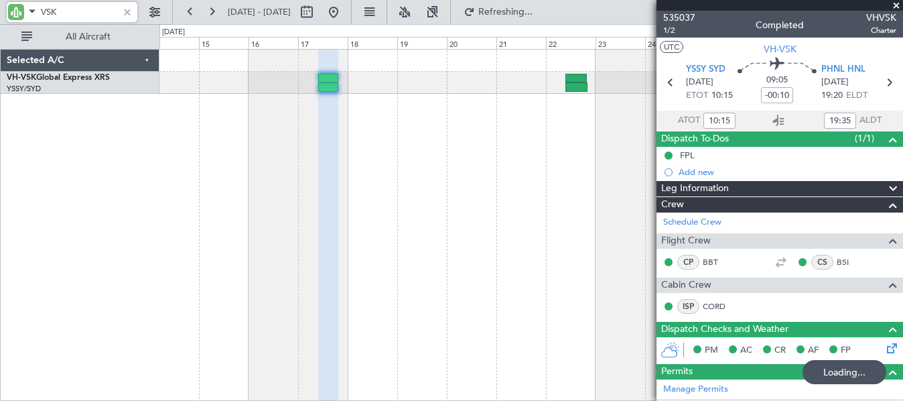
click at [458, 170] on div "Unplanned Maint Sydney ([PERSON_NAME] Intl) Unplanned Maint Sydney ([PERSON_NAM…" at bounding box center [531, 225] width 744 height 352
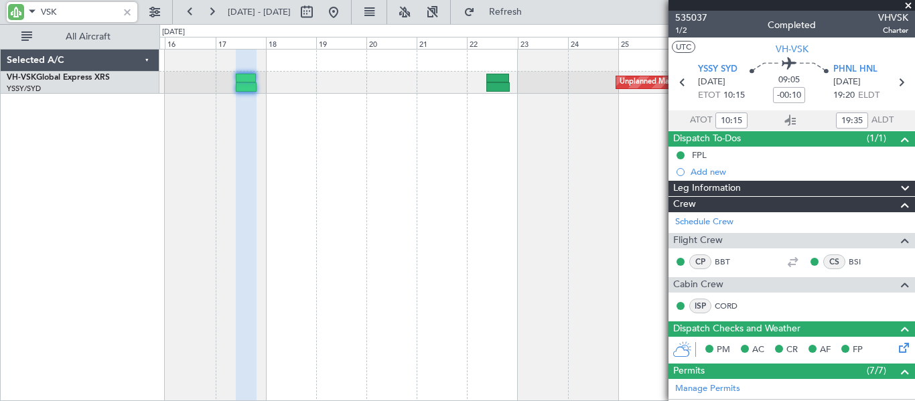
click at [418, 211] on div "Unplanned Maint Sydney ([PERSON_NAME] Intl) Unplanned Maint Sydney ([PERSON_NAM…" at bounding box center [537, 225] width 756 height 352
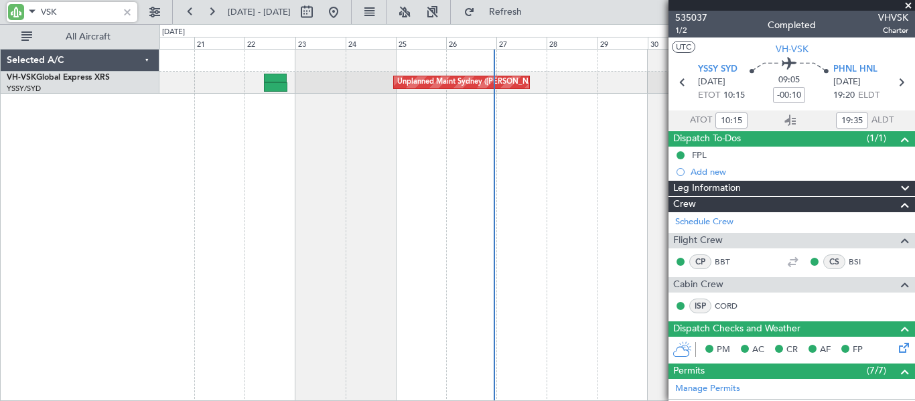
click at [319, 200] on div "Unplanned Maint Sydney ([PERSON_NAME] Intl)" at bounding box center [537, 225] width 756 height 352
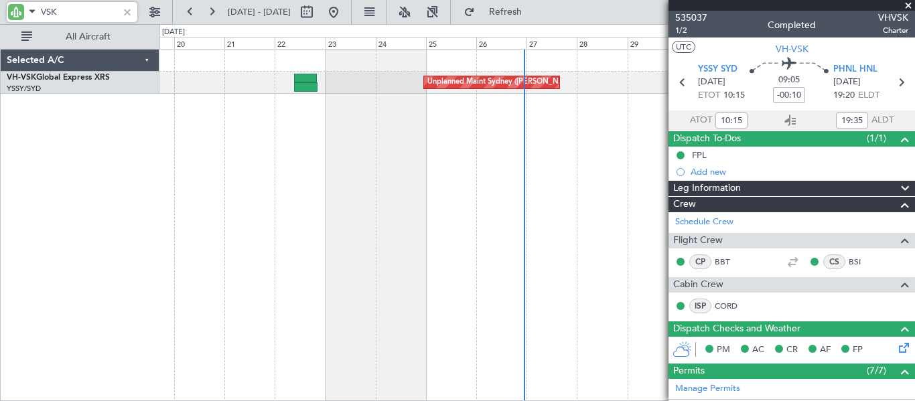
click at [273, 165] on div "Unplanned Maint Sydney ([PERSON_NAME] Intl)" at bounding box center [537, 225] width 756 height 352
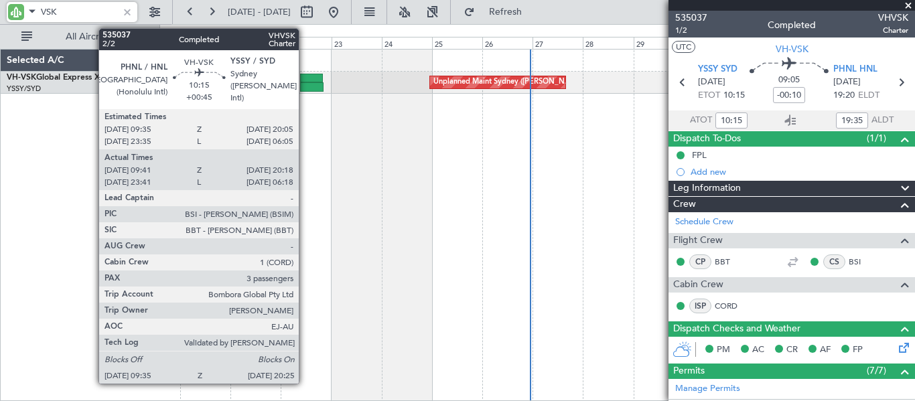
click at [305, 79] on div at bounding box center [311, 78] width 22 height 9
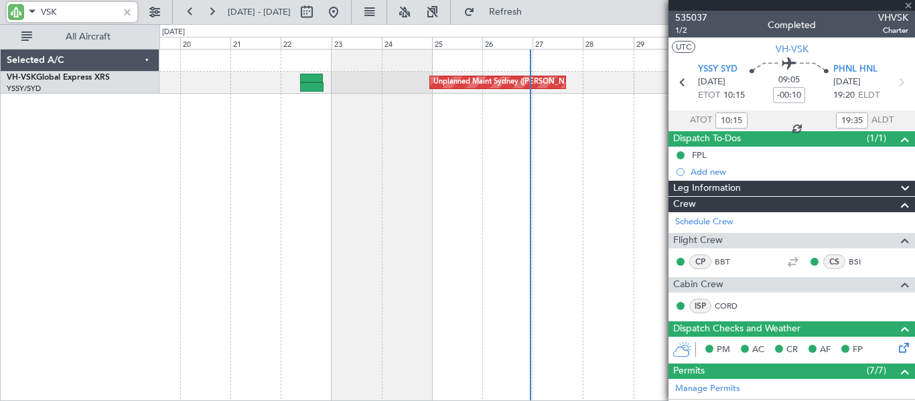
type input "+00:45"
type input "09:51"
type input "20:13"
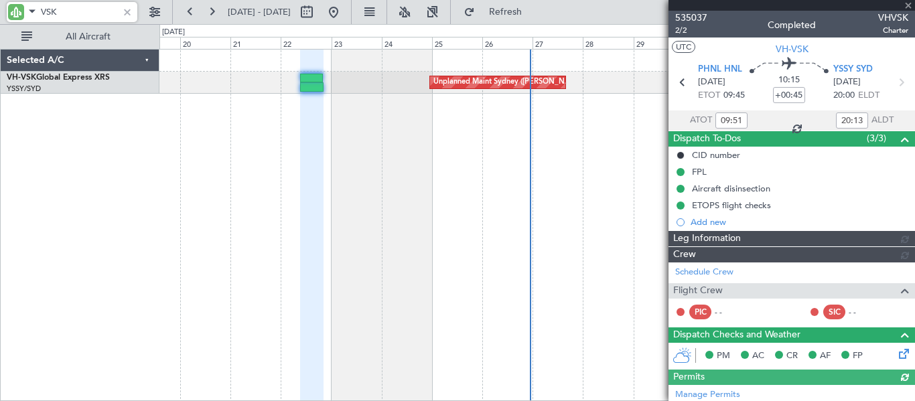
type input "[PERSON_NAME] (LEU)"
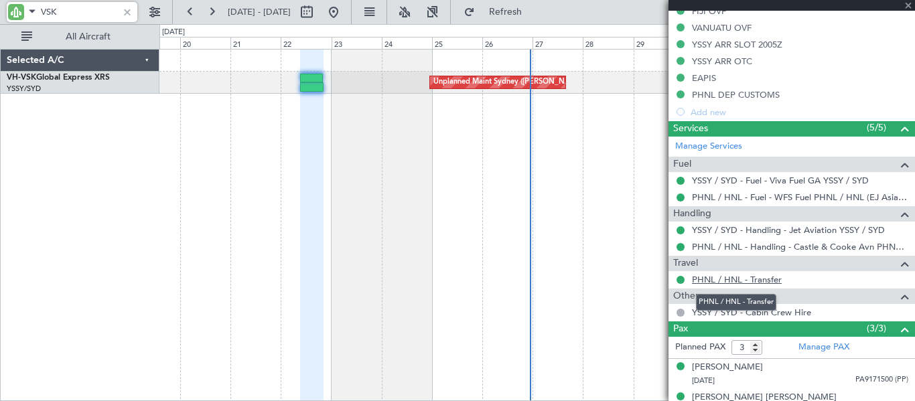
click at [756, 275] on link "PHNL / HNL - Transfer" at bounding box center [737, 279] width 90 height 11
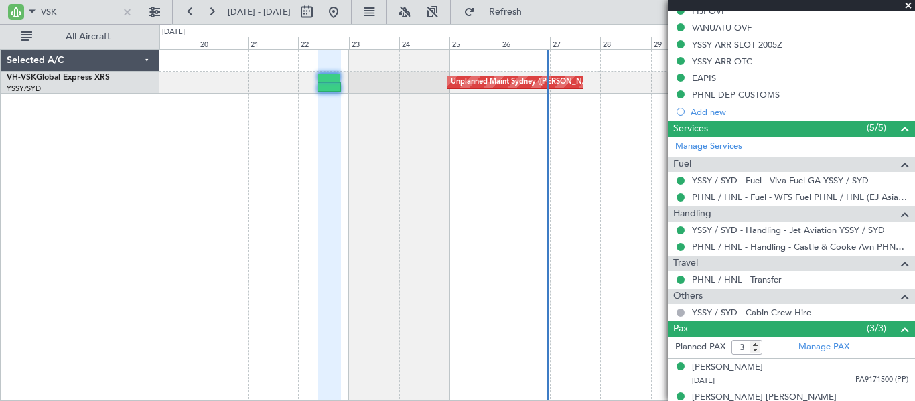
click at [454, 197] on div "Unplanned Maint Sydney ([PERSON_NAME] Intl)" at bounding box center [537, 225] width 756 height 352
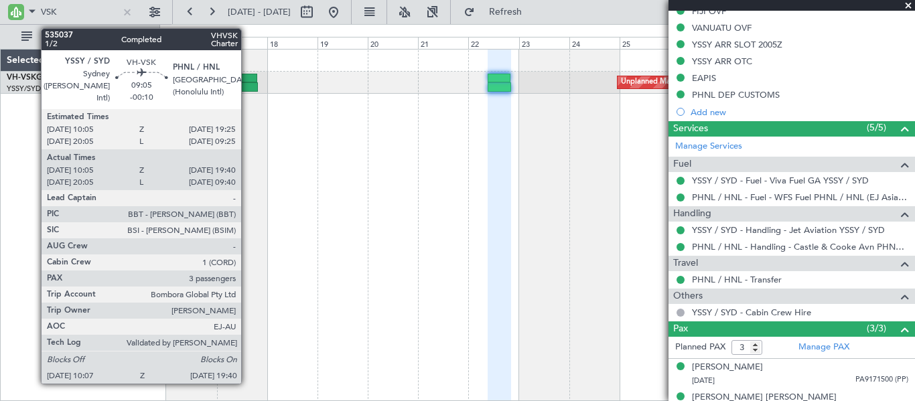
click at [247, 84] on div at bounding box center [247, 86] width 20 height 9
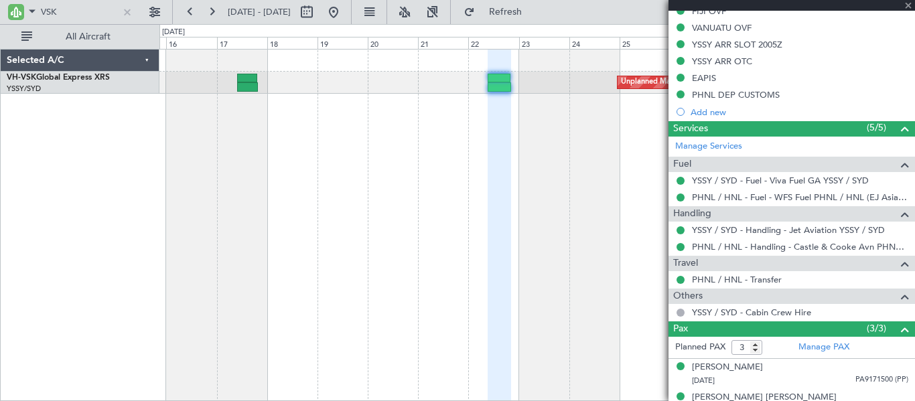
type input "-00:10"
type input "10:15"
type input "19:35"
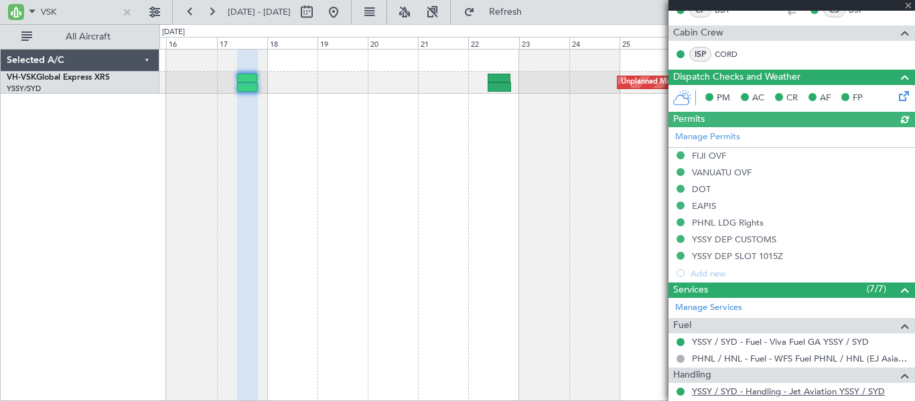
scroll to position [527, 0]
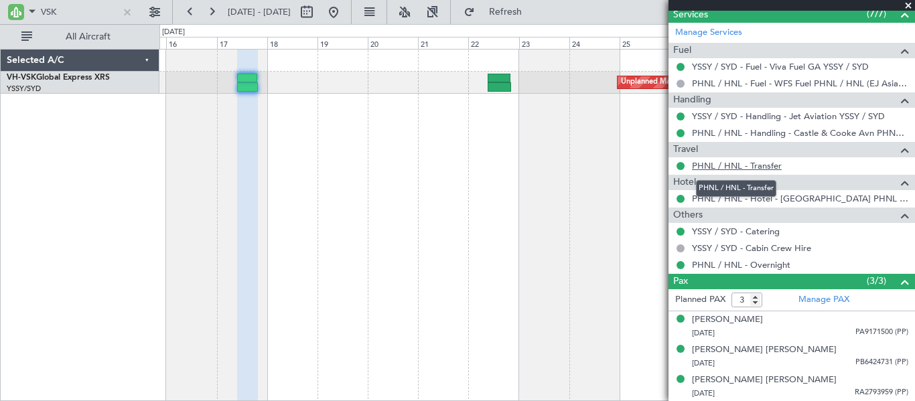
click at [726, 165] on link "PHNL / HNL - Transfer" at bounding box center [737, 165] width 90 height 11
click at [124, 12] on div at bounding box center [127, 12] width 15 height 15
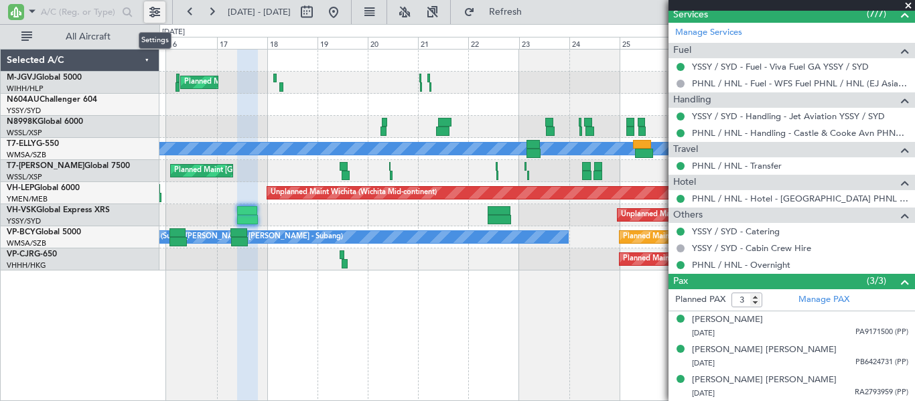
click at [154, 10] on button at bounding box center [154, 11] width 21 height 21
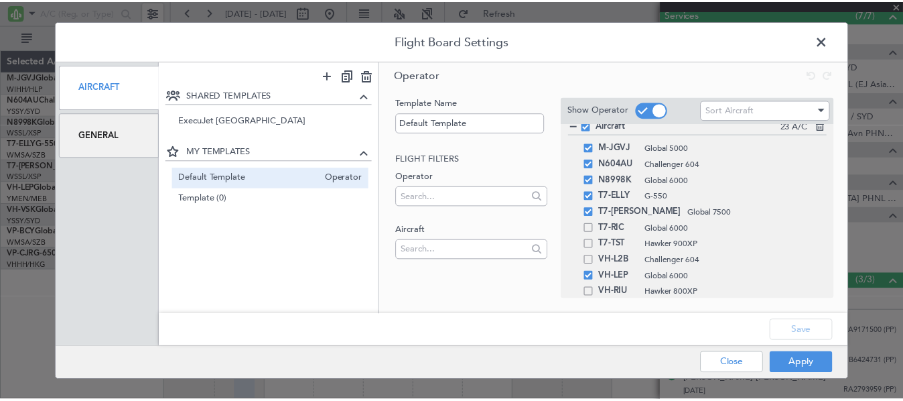
scroll to position [9, 0]
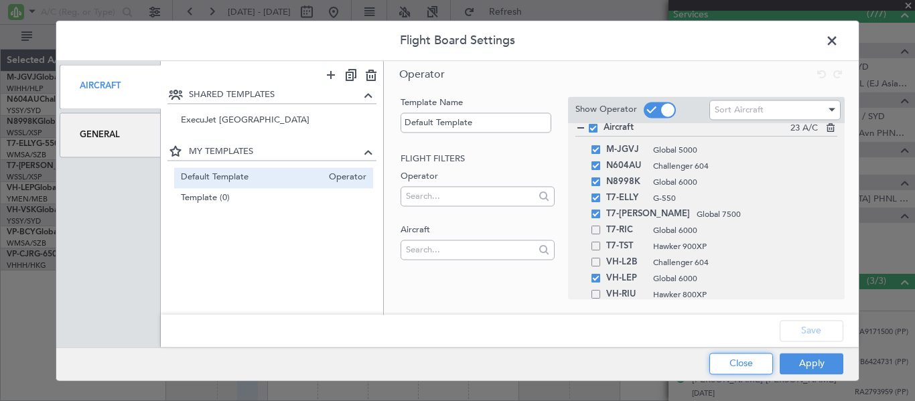
drag, startPoint x: 748, startPoint y: 362, endPoint x: 619, endPoint y: 344, distance: 130.0
click at [746, 362] on button "Close" at bounding box center [742, 363] width 64 height 21
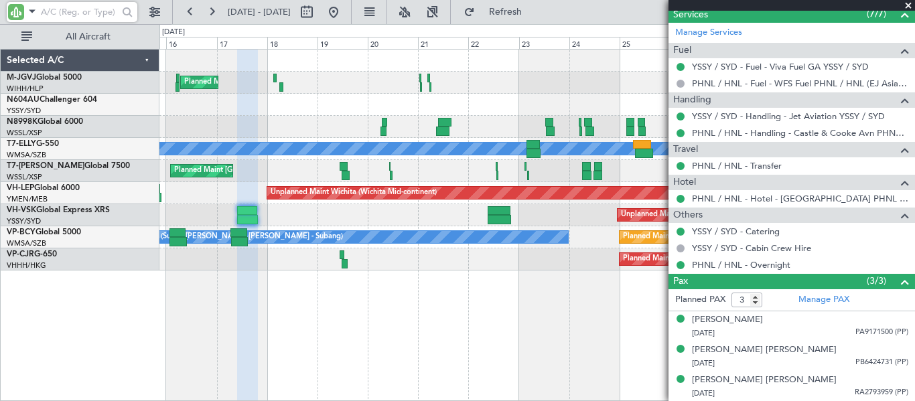
click at [58, 10] on input "text" at bounding box center [79, 12] width 77 height 20
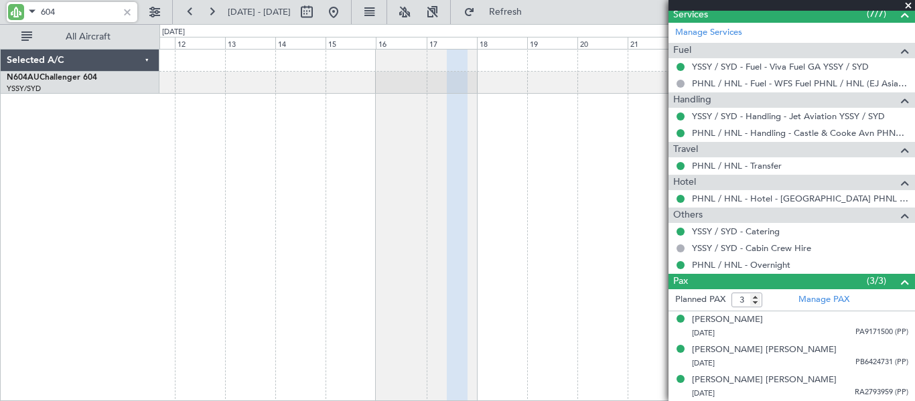
click at [432, 218] on div at bounding box center [537, 225] width 756 height 352
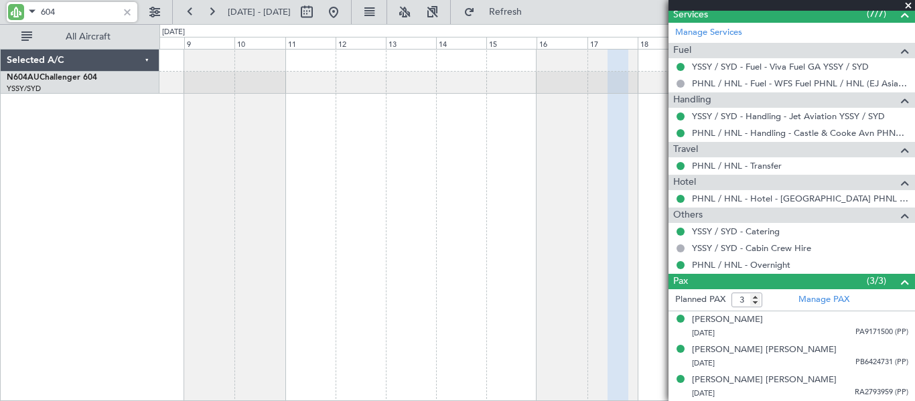
click at [459, 214] on div "Planned Maint Sydney ([PERSON_NAME] Intl)" at bounding box center [537, 225] width 756 height 352
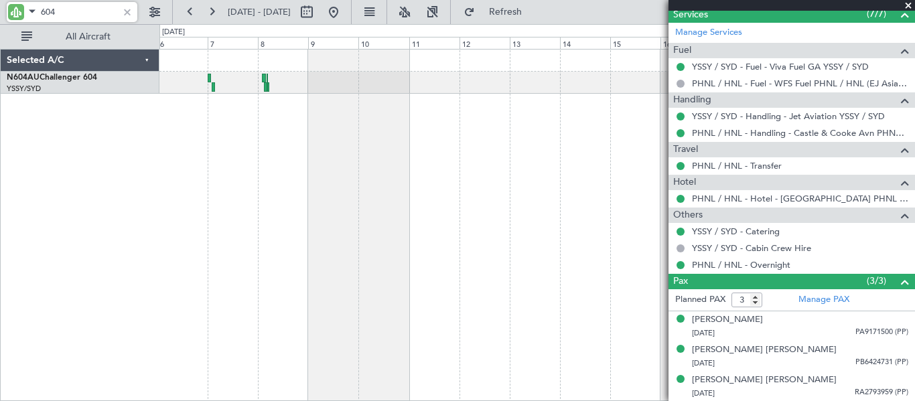
click at [458, 192] on div "Planned Maint Sydney ([PERSON_NAME] Intl)" at bounding box center [537, 225] width 756 height 352
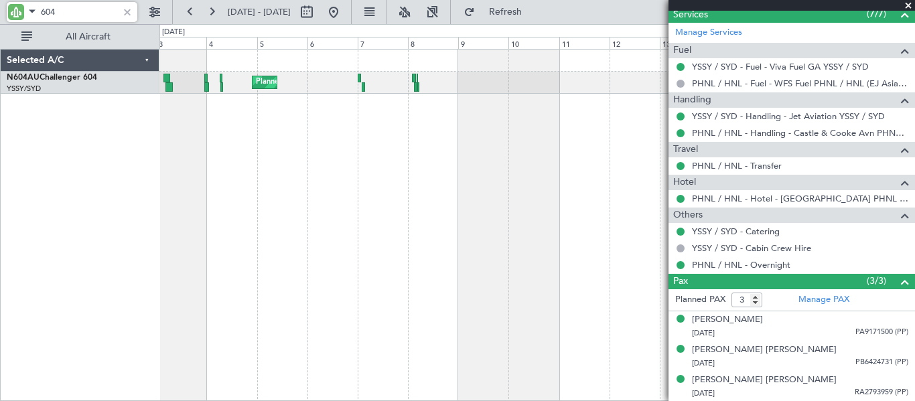
click at [490, 192] on div "Planned Maint Sydney ([PERSON_NAME] Intl)" at bounding box center [537, 225] width 756 height 352
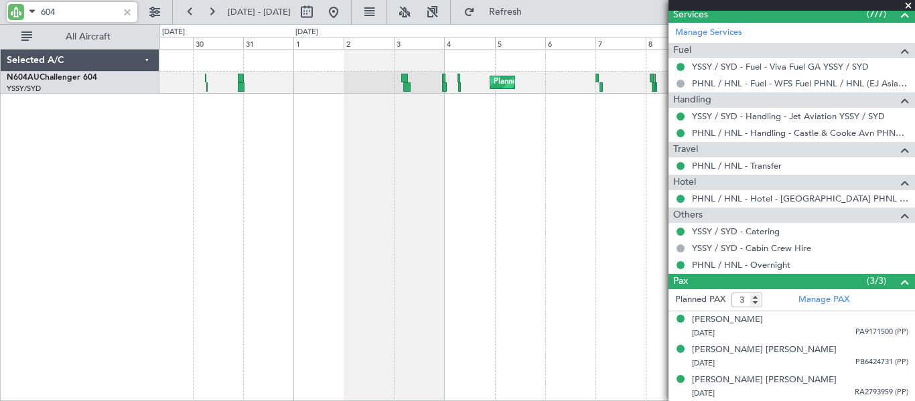
click at [444, 194] on div "Planned Maint Sydney ([PERSON_NAME] Intl)" at bounding box center [537, 225] width 756 height 352
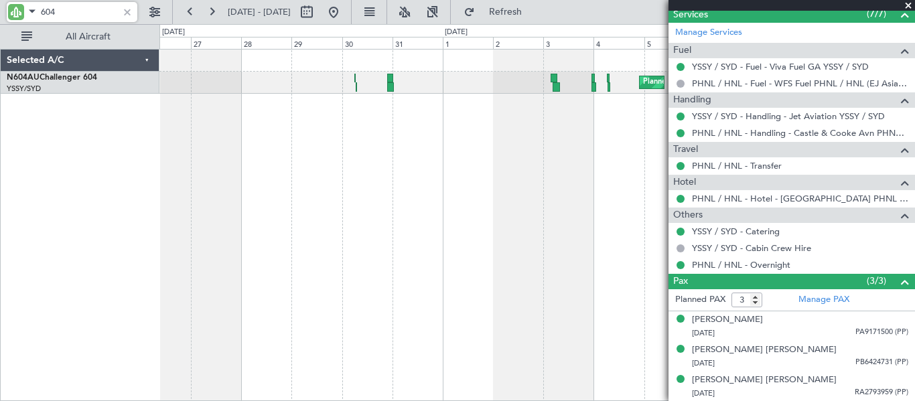
click at [425, 190] on div "Planned Maint Sydney ([PERSON_NAME] Intl)" at bounding box center [537, 225] width 756 height 352
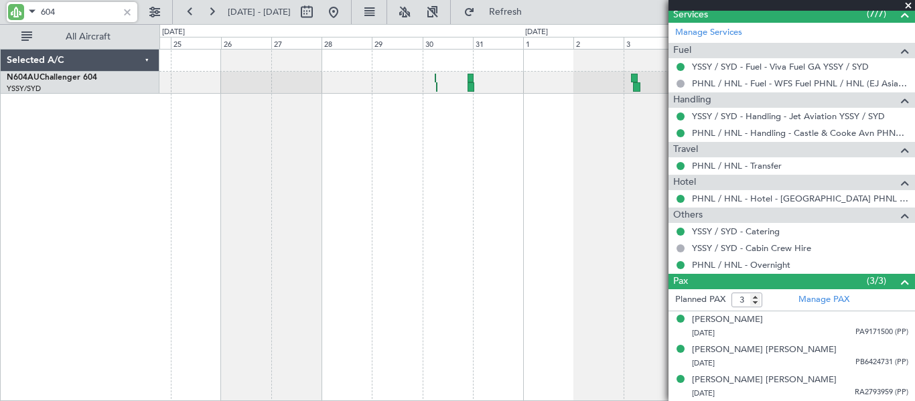
click at [442, 192] on div "Planned Maint Sydney ([PERSON_NAME] Intl)" at bounding box center [537, 225] width 756 height 352
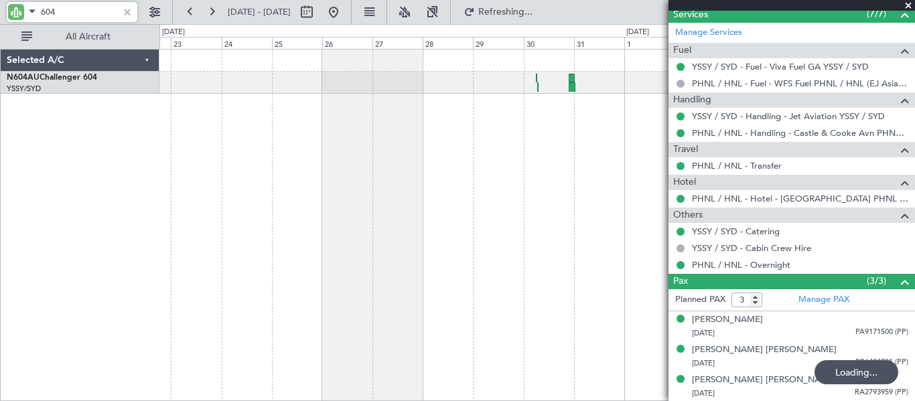
type input "604"
click at [190, 166] on div "Planned Maint Sydney ([PERSON_NAME] Intl)" at bounding box center [537, 225] width 756 height 352
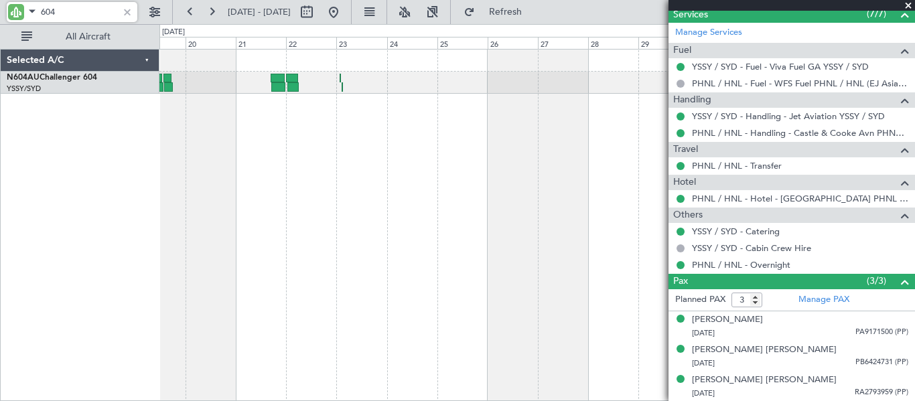
click at [358, 163] on div "Planned Maint Sydney ([PERSON_NAME] Intl)" at bounding box center [537, 225] width 756 height 352
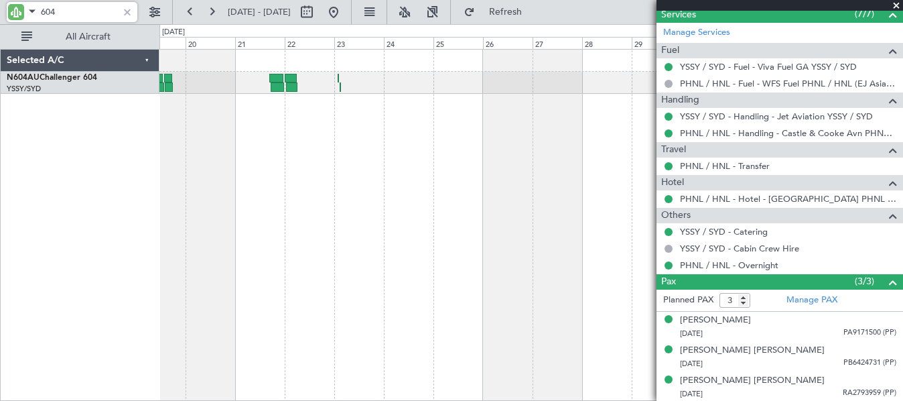
click at [536, 152] on div "Planned Maint Sydney ([PERSON_NAME] Intl)" at bounding box center [531, 225] width 744 height 352
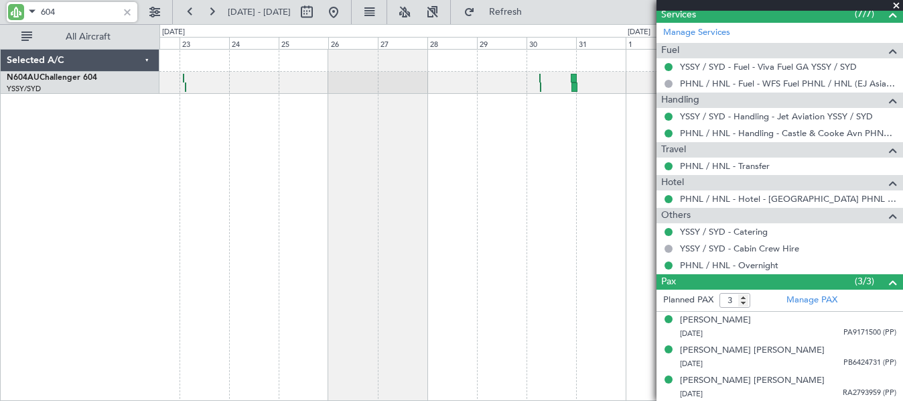
click at [298, 156] on div "Planned Maint Sydney ([PERSON_NAME] Intl)" at bounding box center [531, 225] width 744 height 352
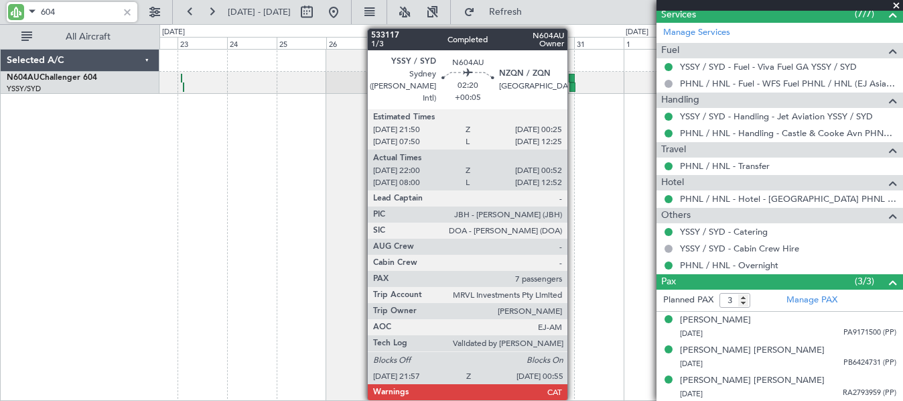
click at [574, 79] on div at bounding box center [571, 78] width 5 height 9
click at [572, 78] on div at bounding box center [571, 78] width 5 height 9
type input "+00:05"
type input "22:10"
type input "00:47"
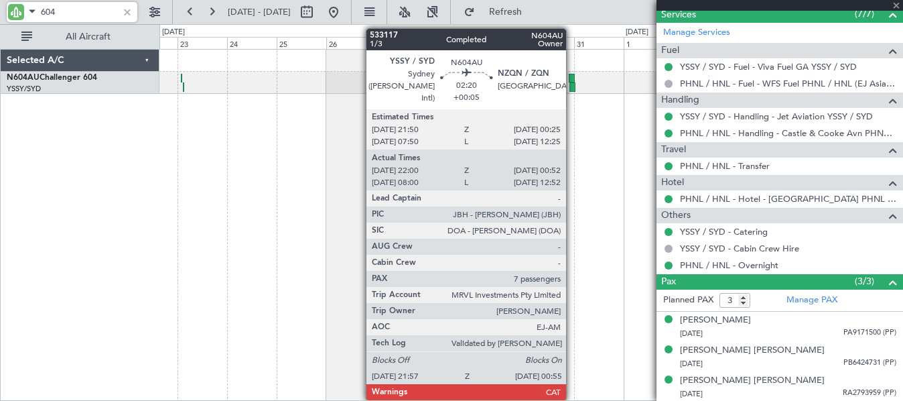
type input "7"
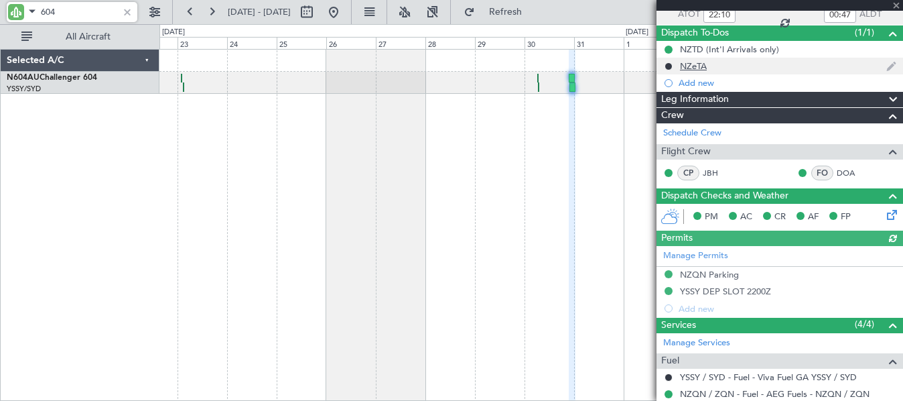
scroll to position [0, 0]
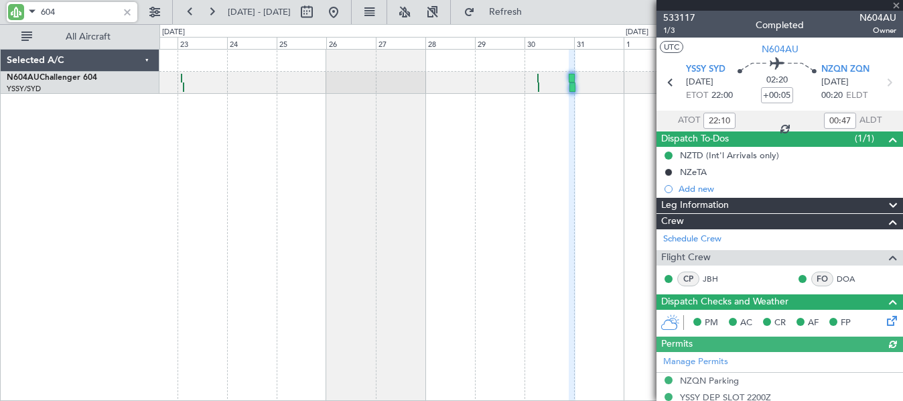
click at [774, 207] on div "Leg Information" at bounding box center [780, 205] width 247 height 15
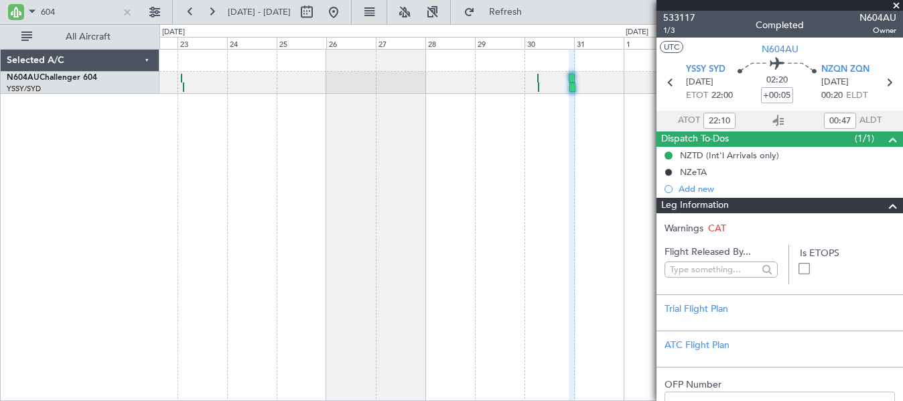
click at [774, 207] on div "Leg Information" at bounding box center [780, 205] width 247 height 15
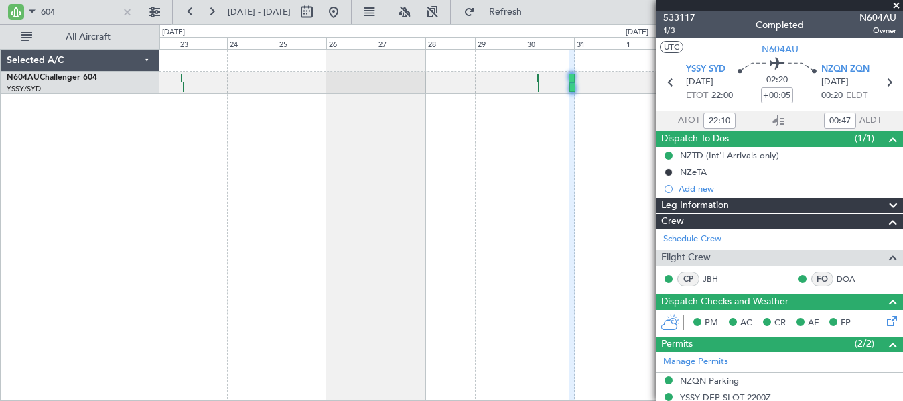
click at [774, 207] on div "Leg Information" at bounding box center [780, 205] width 247 height 15
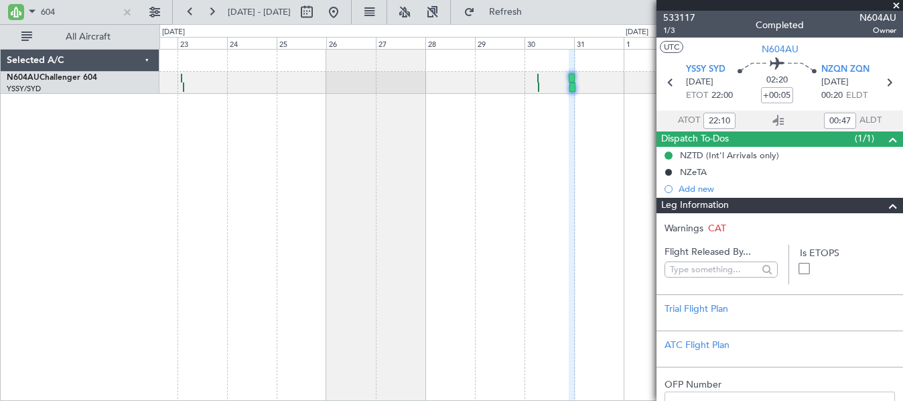
click at [779, 205] on div "Leg Information" at bounding box center [780, 205] width 247 height 15
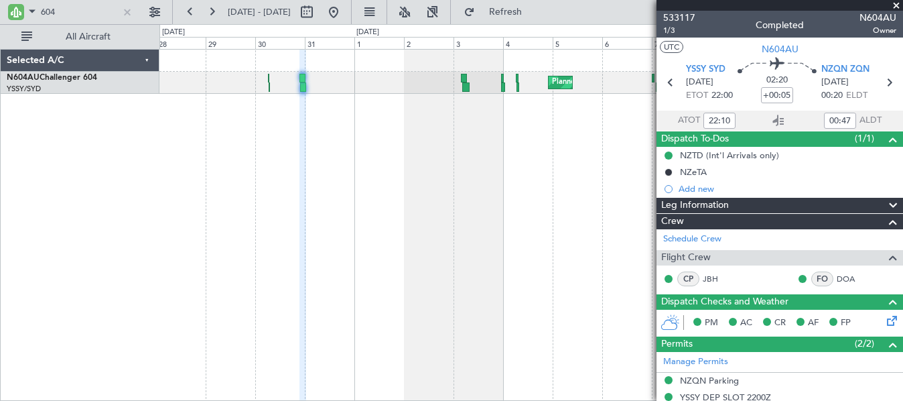
click at [271, 164] on div "Planned Maint Sydney ([PERSON_NAME] Intl)" at bounding box center [531, 225] width 744 height 352
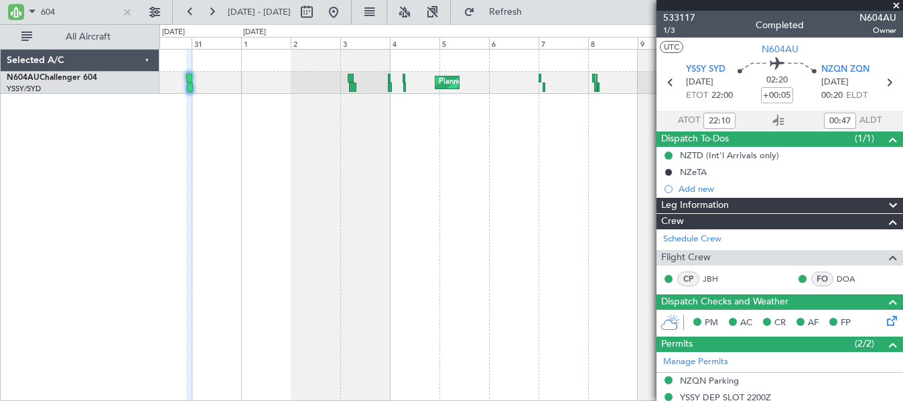
click at [434, 141] on div "Planned Maint Sydney ([PERSON_NAME] Intl)" at bounding box center [531, 225] width 744 height 352
click at [450, 126] on div "Planned Maint Sydney ([PERSON_NAME] Intl)" at bounding box center [531, 225] width 744 height 352
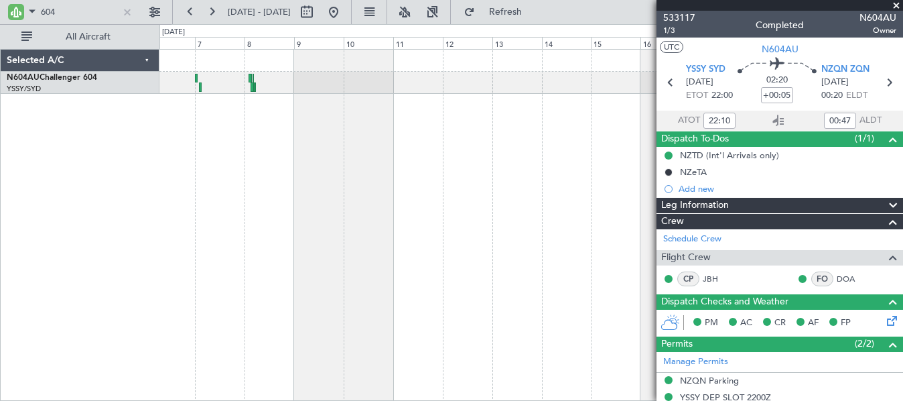
click at [293, 177] on div "Planned Maint Sydney ([PERSON_NAME] Intl)" at bounding box center [531, 225] width 744 height 352
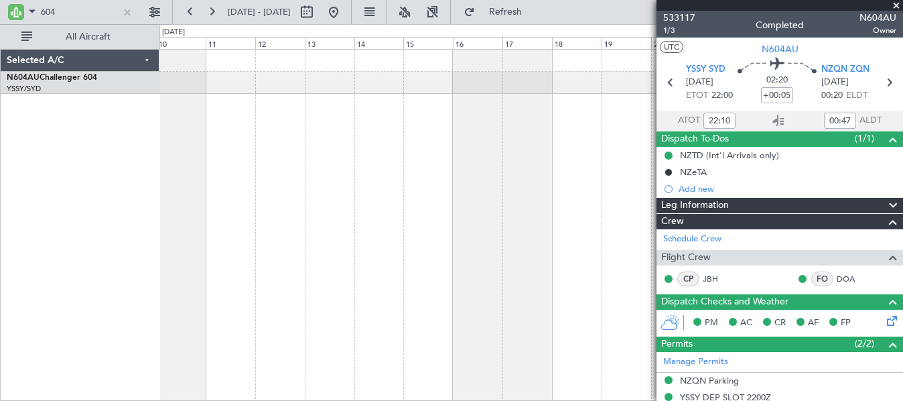
click at [350, 162] on div at bounding box center [531, 225] width 744 height 352
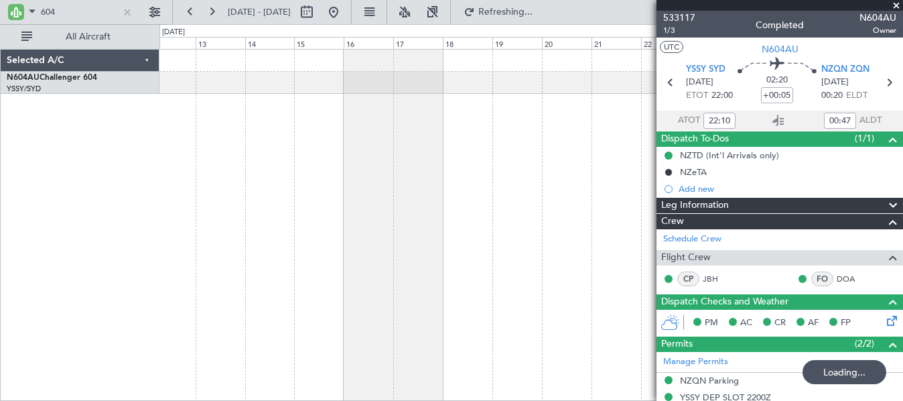
click at [326, 152] on div at bounding box center [531, 225] width 744 height 352
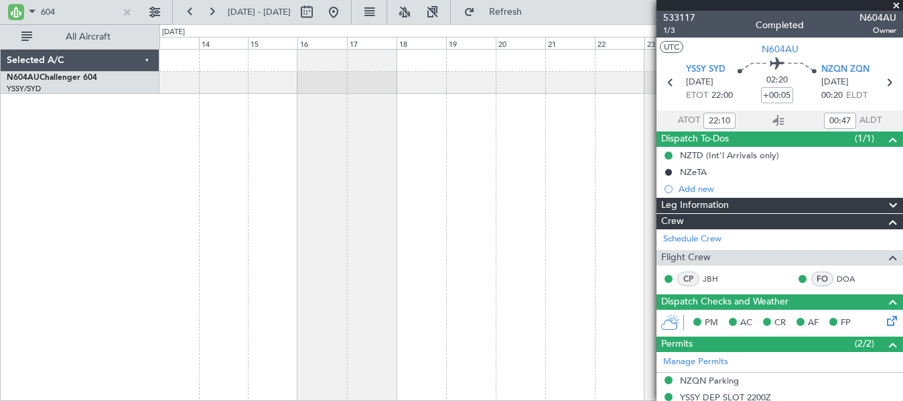
click at [434, 159] on div at bounding box center [531, 225] width 744 height 352
click at [126, 14] on div at bounding box center [127, 12] width 15 height 15
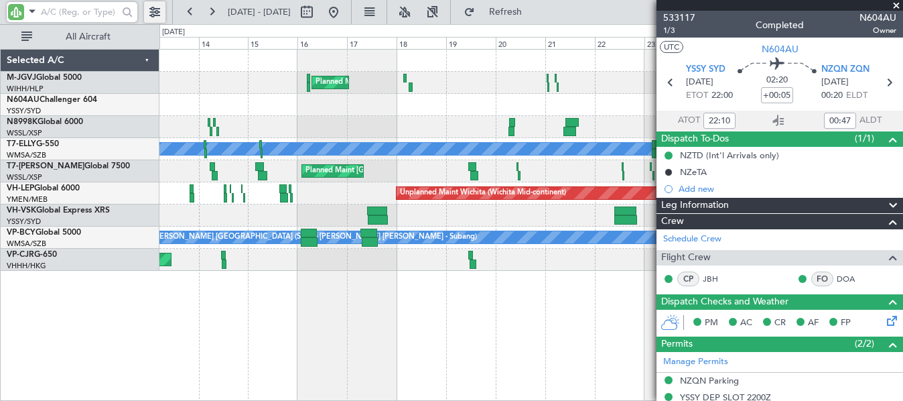
click at [153, 14] on button at bounding box center [154, 11] width 21 height 21
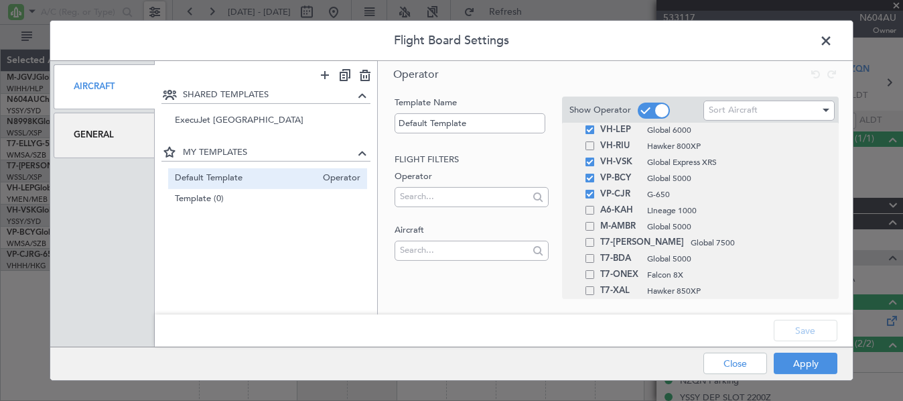
scroll to position [159, 0]
click at [833, 39] on span at bounding box center [833, 44] width 0 height 27
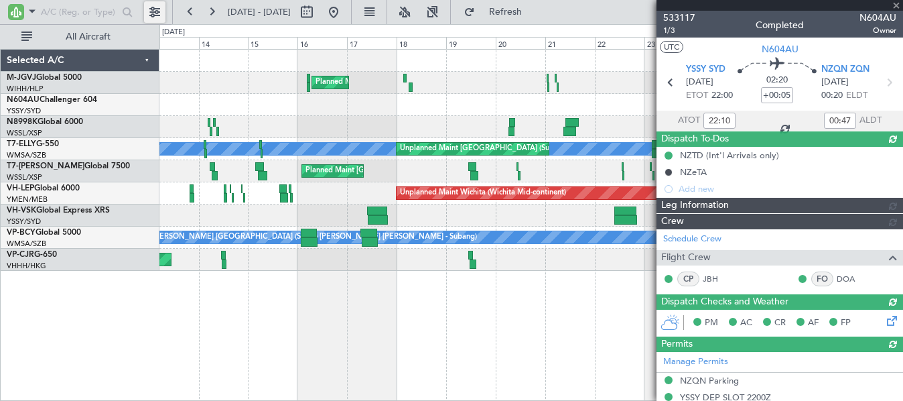
click at [150, 9] on button at bounding box center [154, 11] width 21 height 21
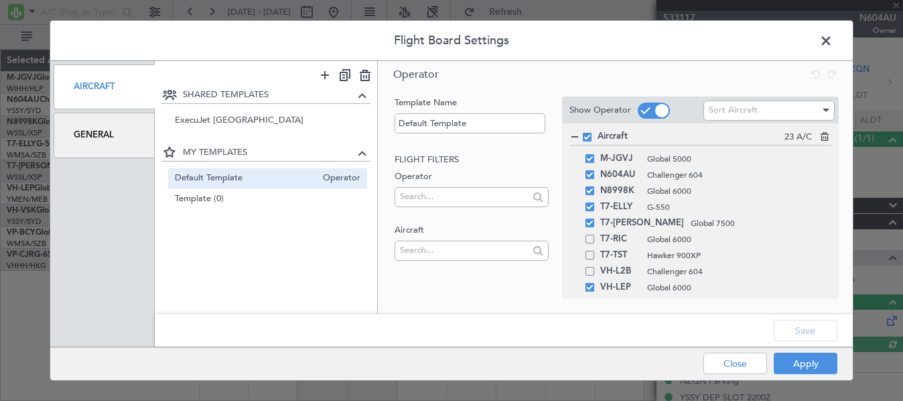
click at [833, 36] on span at bounding box center [833, 44] width 0 height 27
